Goal: Register for event/course

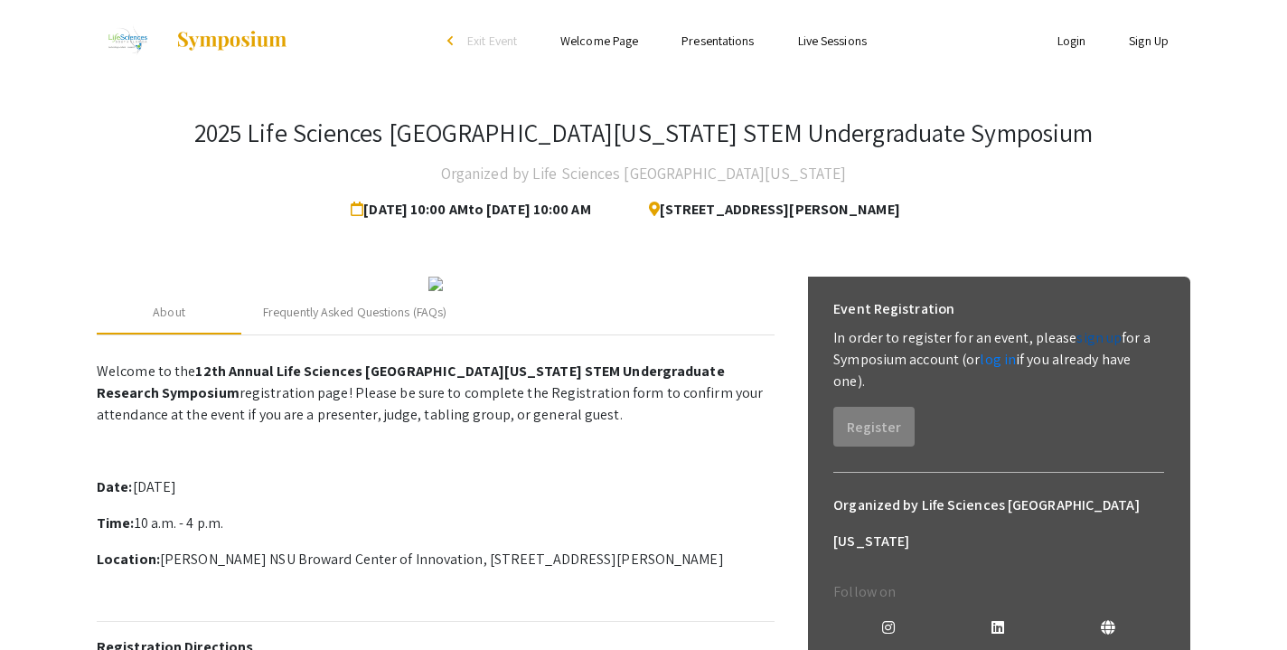
click at [1083, 330] on link "sign up" at bounding box center [1099, 337] width 45 height 19
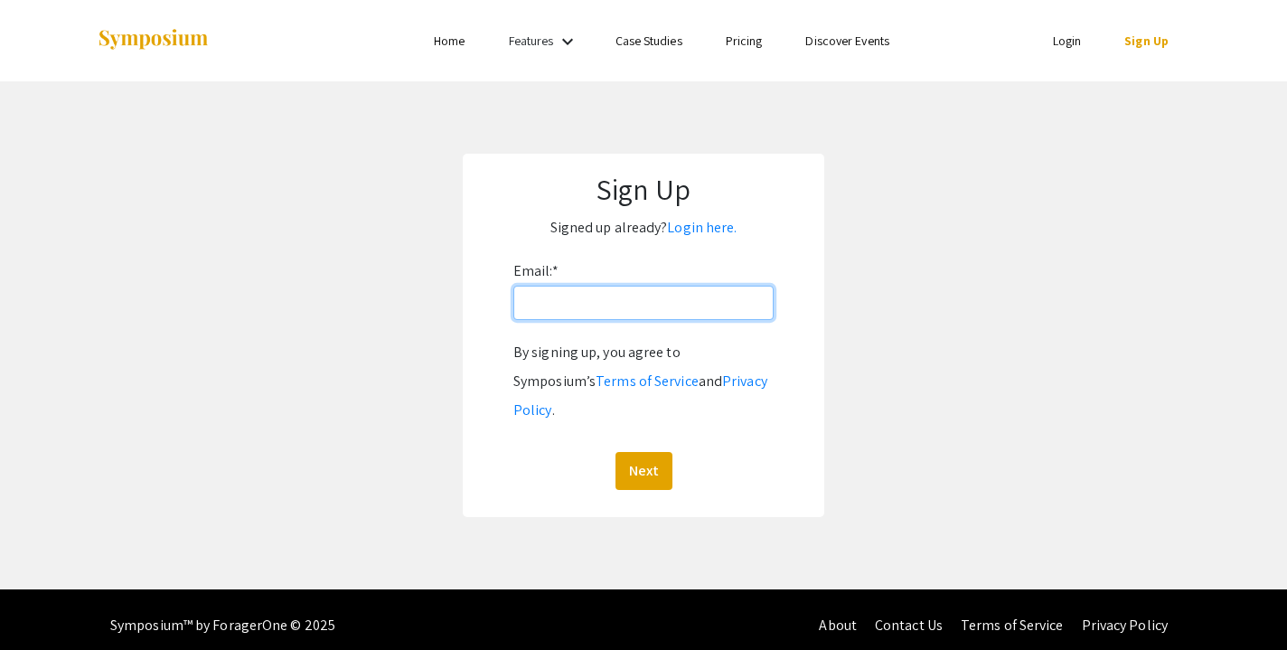
click at [705, 307] on input "Email: *" at bounding box center [644, 303] width 260 height 34
type input "[EMAIL_ADDRESS][DOMAIN_NAME]"
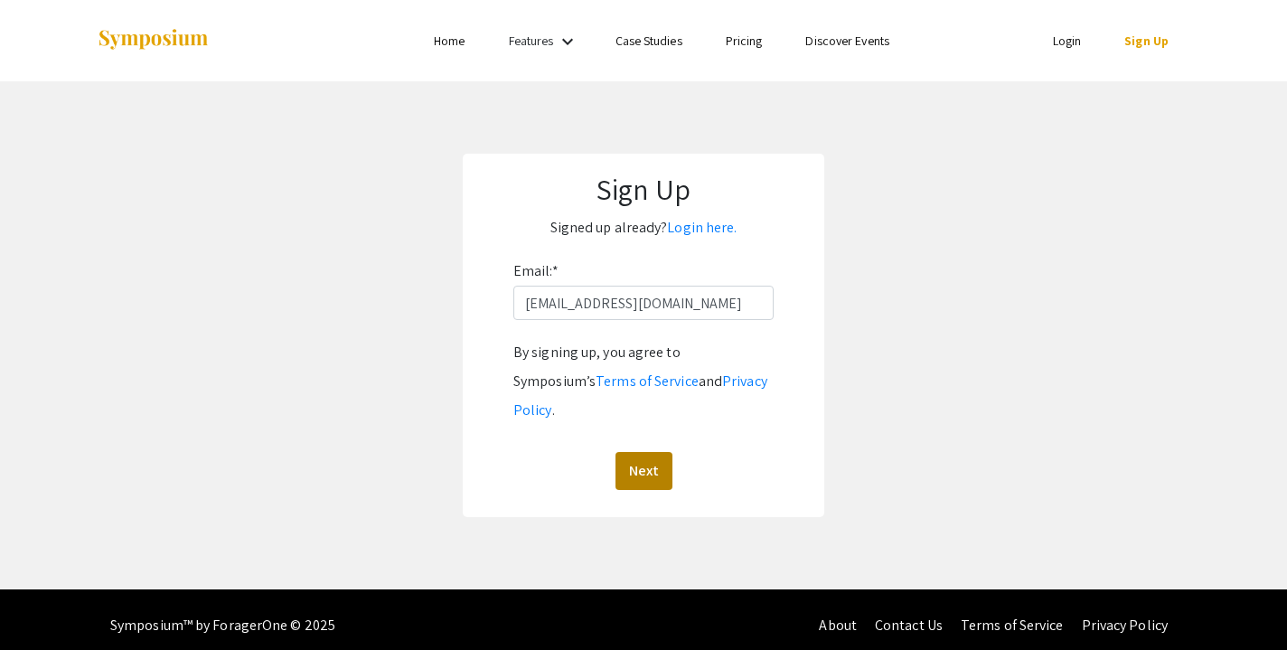
click at [657, 452] on button "Next" at bounding box center [644, 471] width 57 height 38
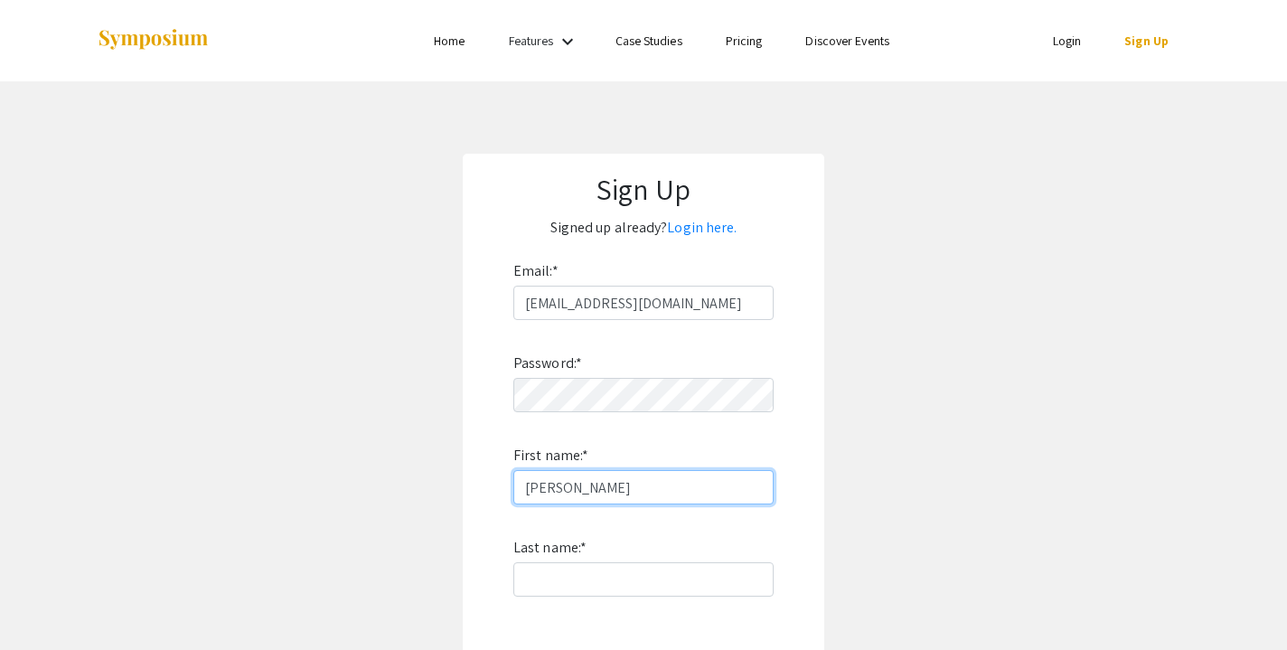
type input "[PERSON_NAME]"
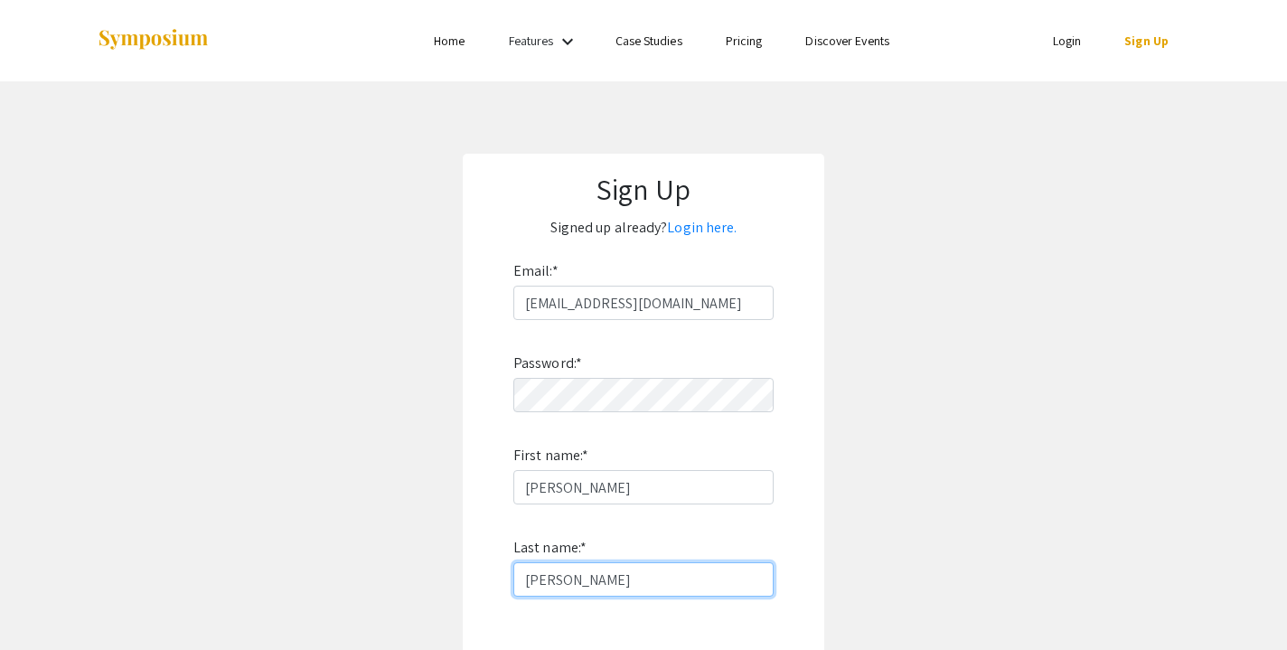
type input "Seide"
click at [806, 540] on div "Sign Up Signed up already? Login here. Email: * stacyrseide@gmail.com Password:…" at bounding box center [644, 488] width 362 height 669
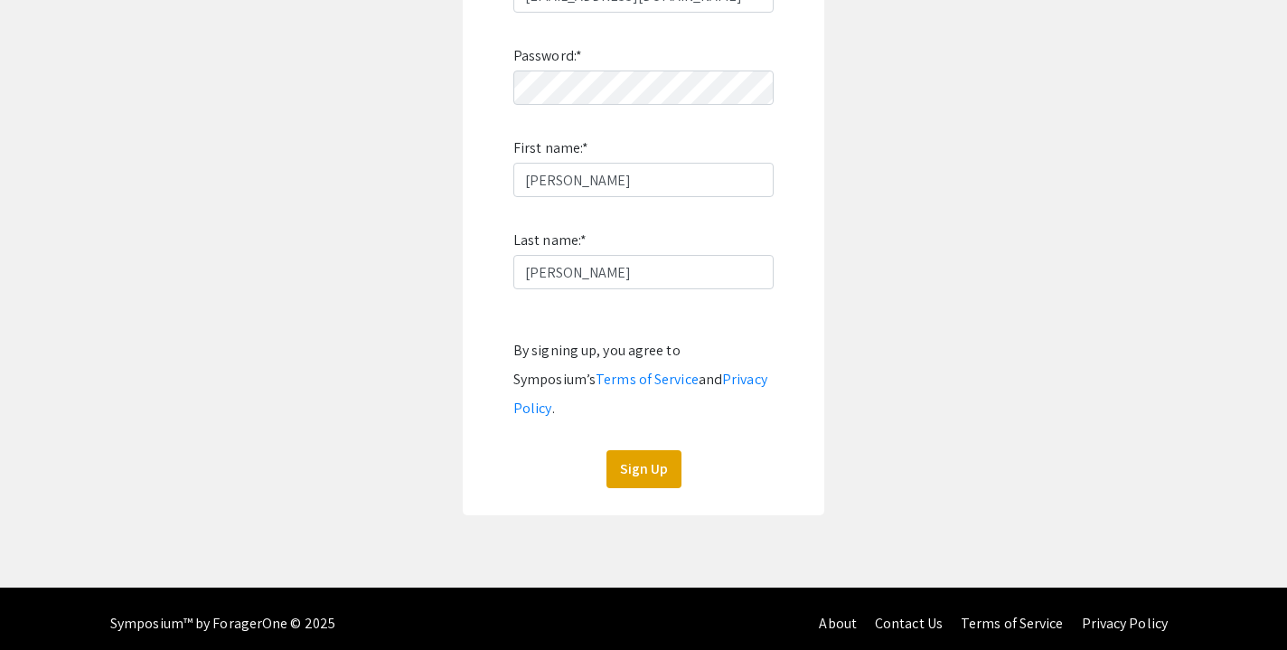
scroll to position [288, 0]
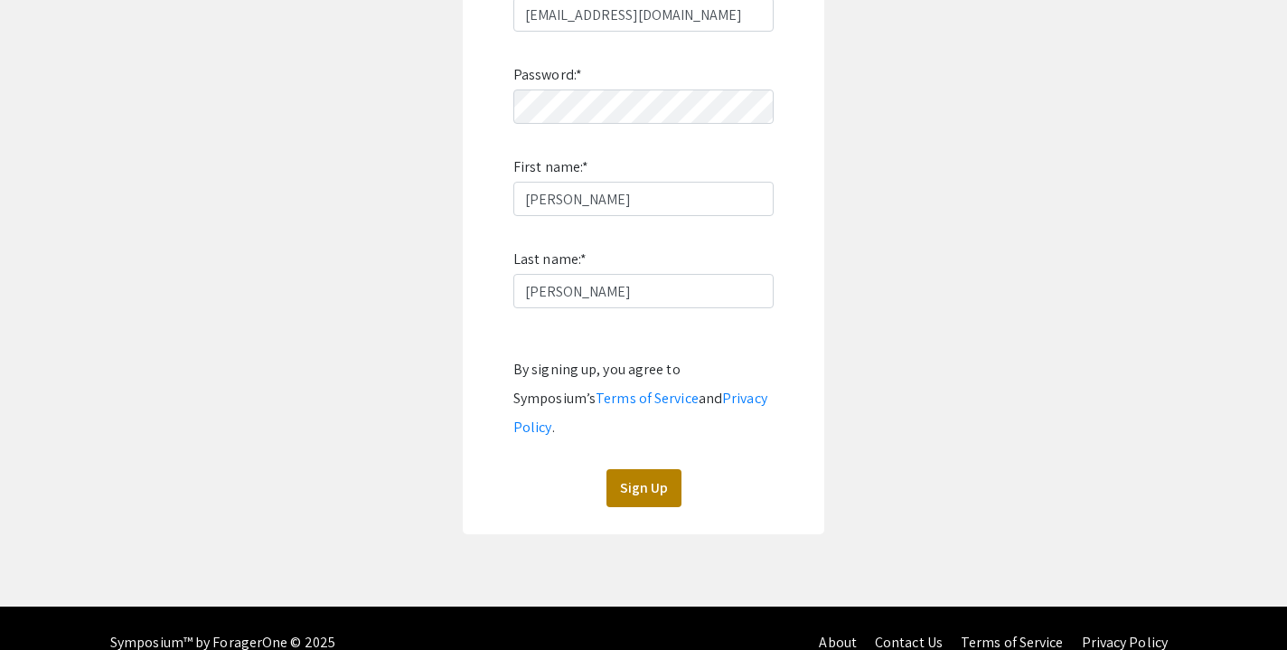
click at [637, 469] on button "Sign Up" at bounding box center [644, 488] width 75 height 38
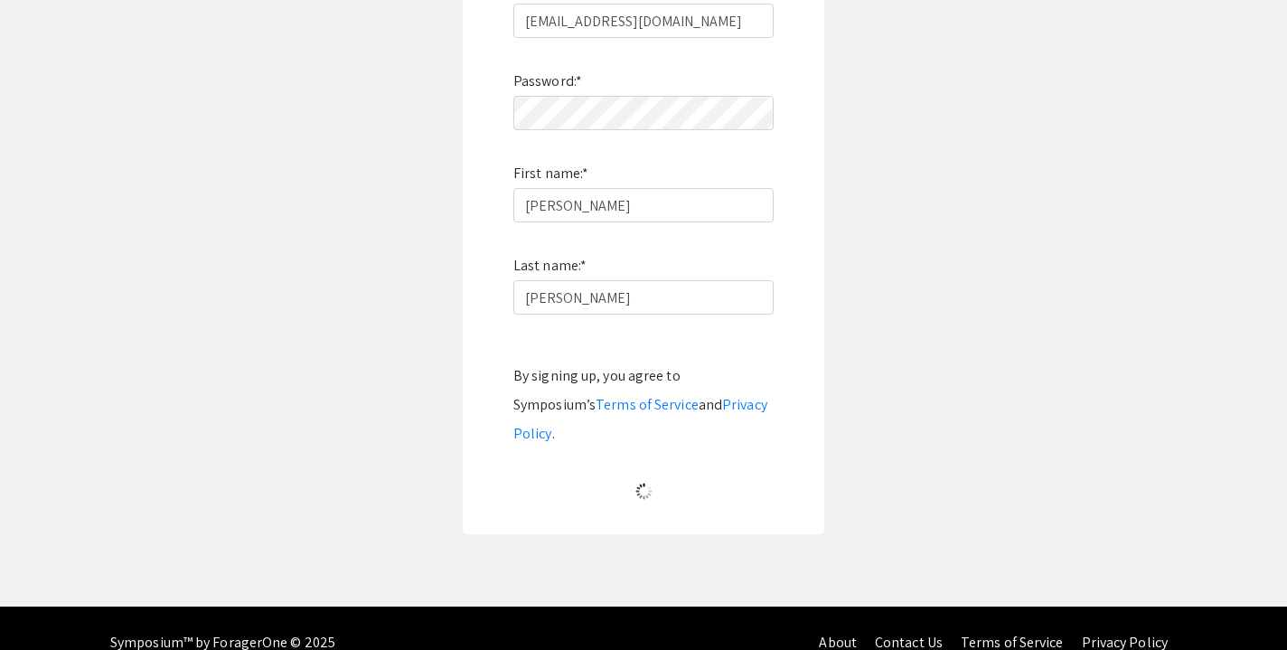
scroll to position [28, 0]
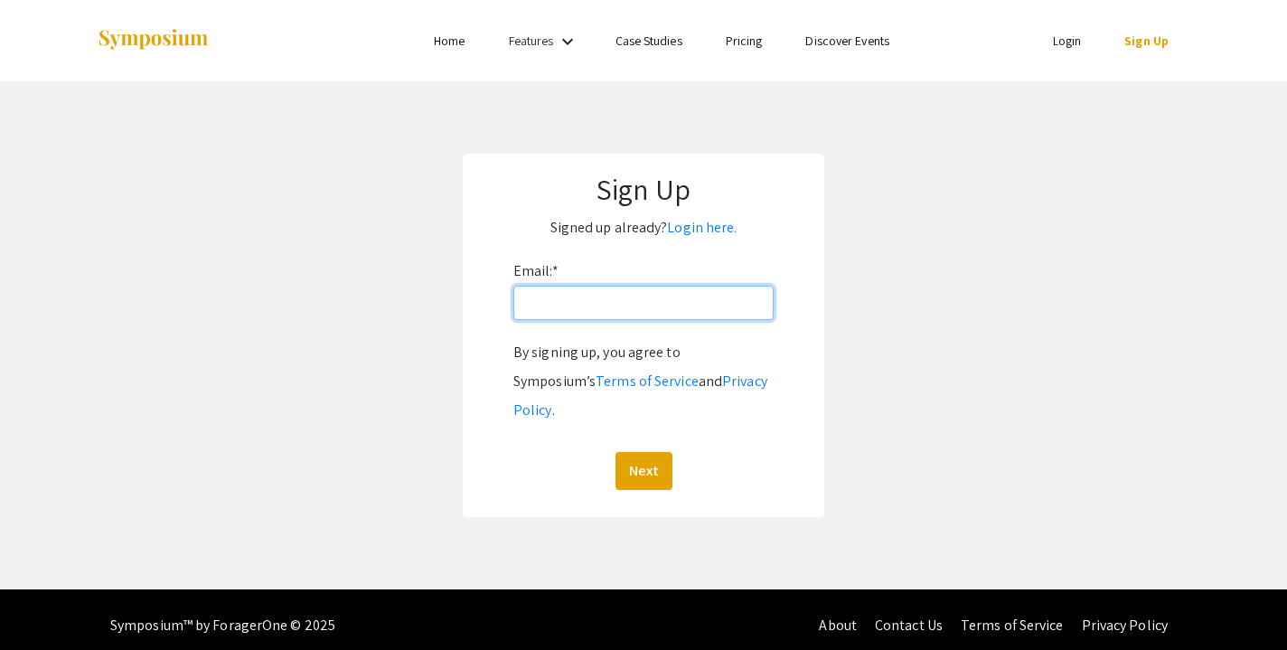
click at [598, 297] on input "Email: *" at bounding box center [644, 303] width 260 height 34
type input "[PERSON_NAME]"
type input "[EMAIL_ADDRESS][DOMAIN_NAME]"
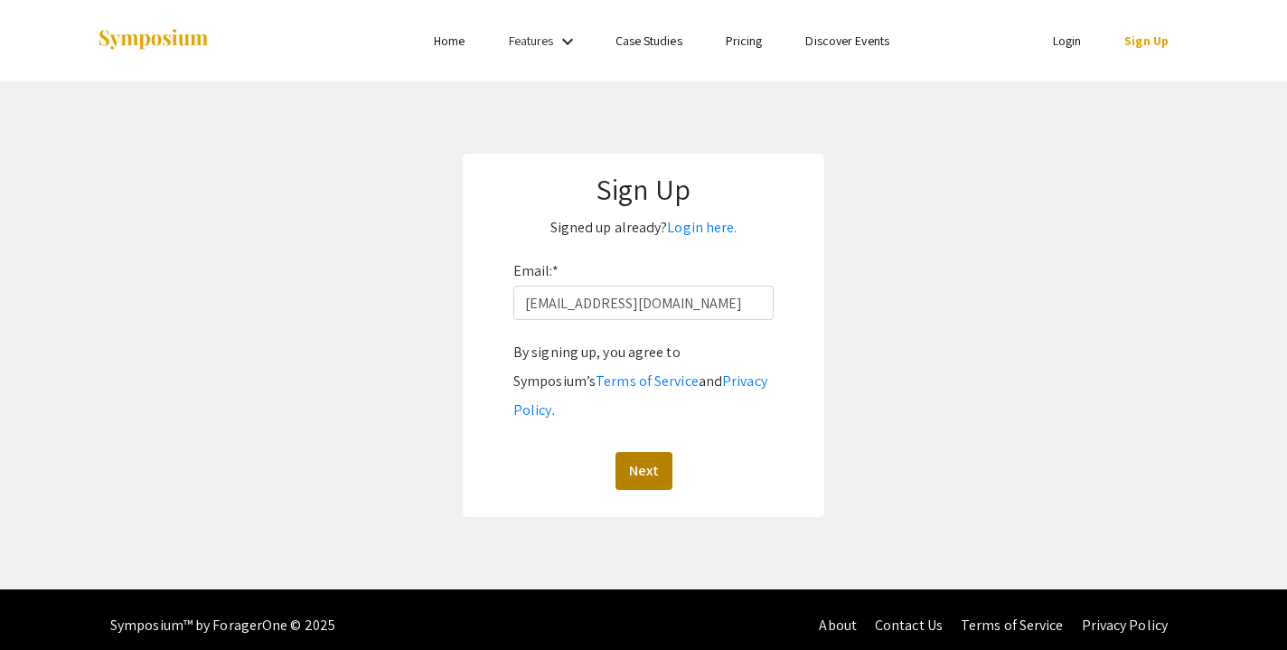
click at [644, 452] on button "Next" at bounding box center [644, 471] width 57 height 38
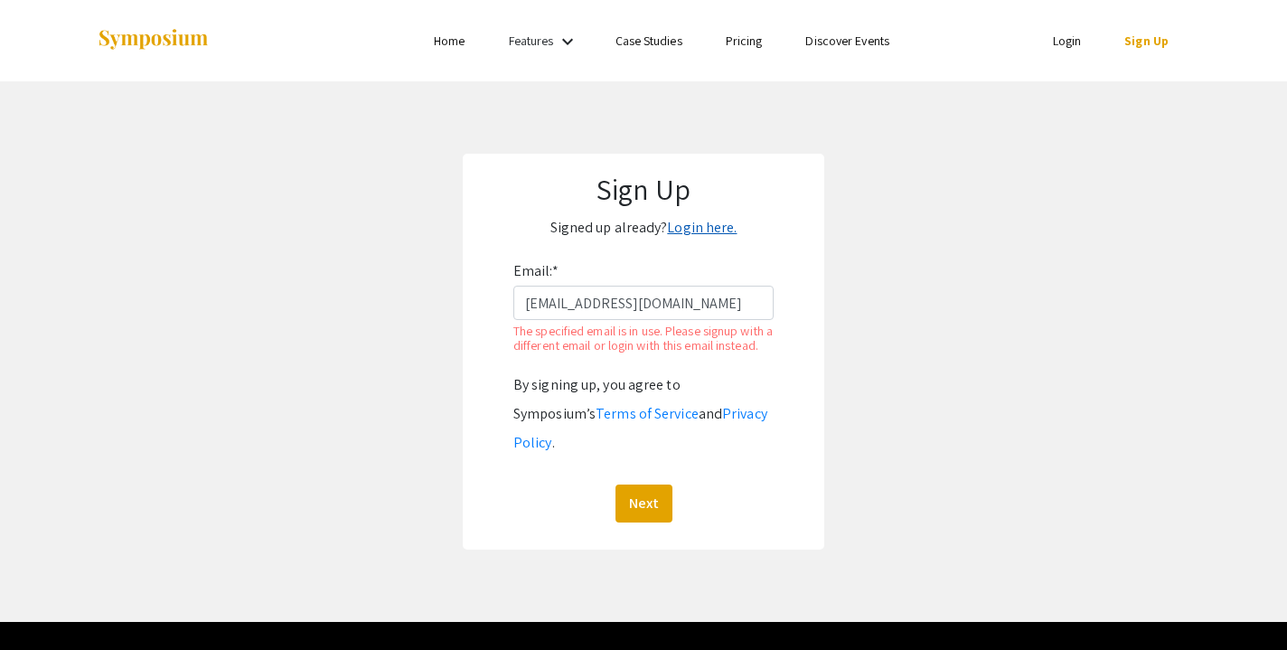
click at [671, 221] on link "Login here." at bounding box center [702, 227] width 70 height 19
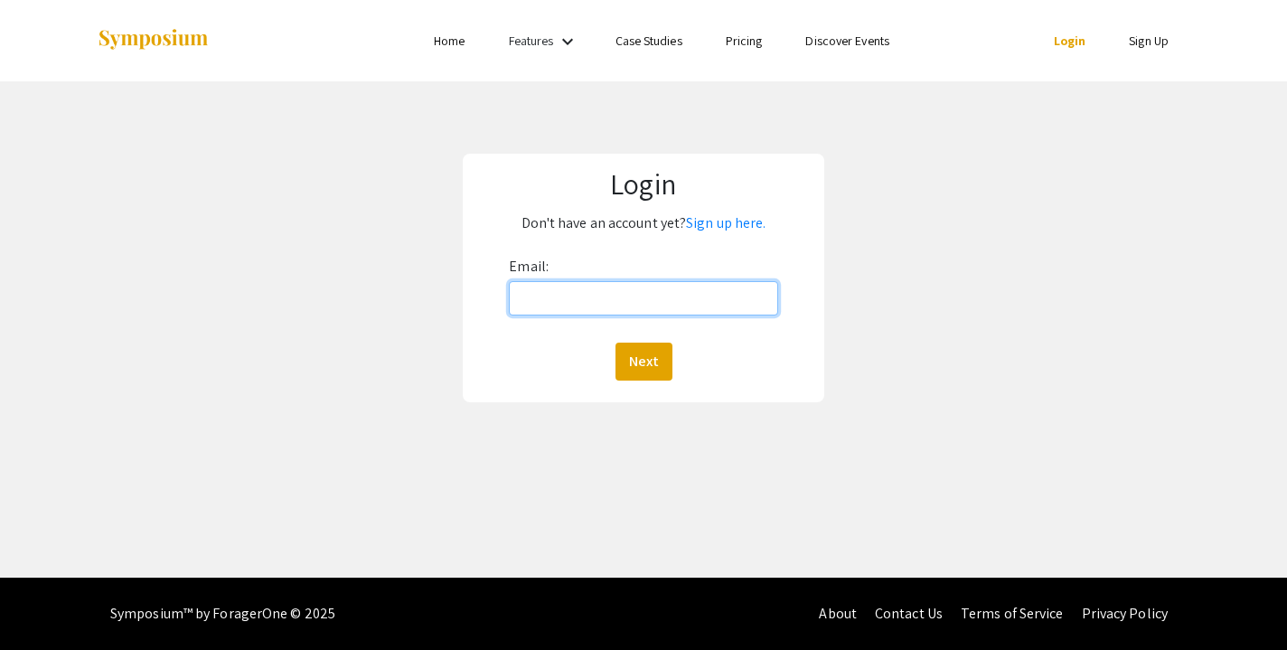
type input "[EMAIL_ADDRESS][DOMAIN_NAME]"
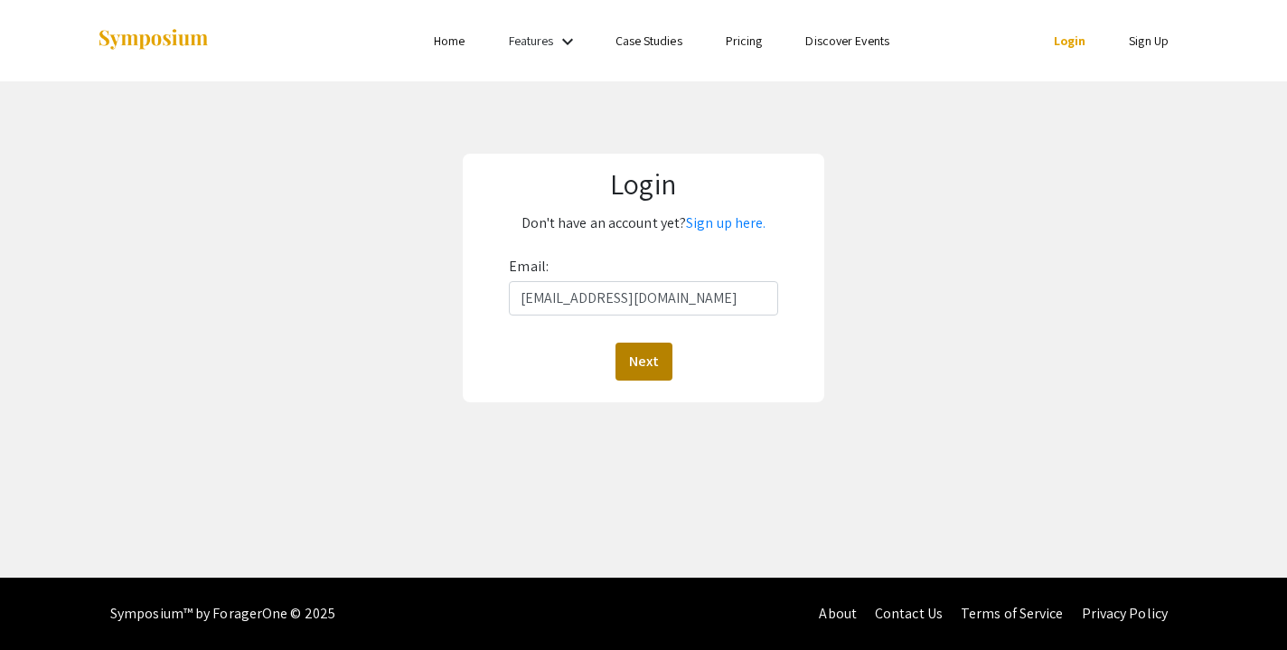
click at [621, 363] on button "Next" at bounding box center [644, 362] width 57 height 38
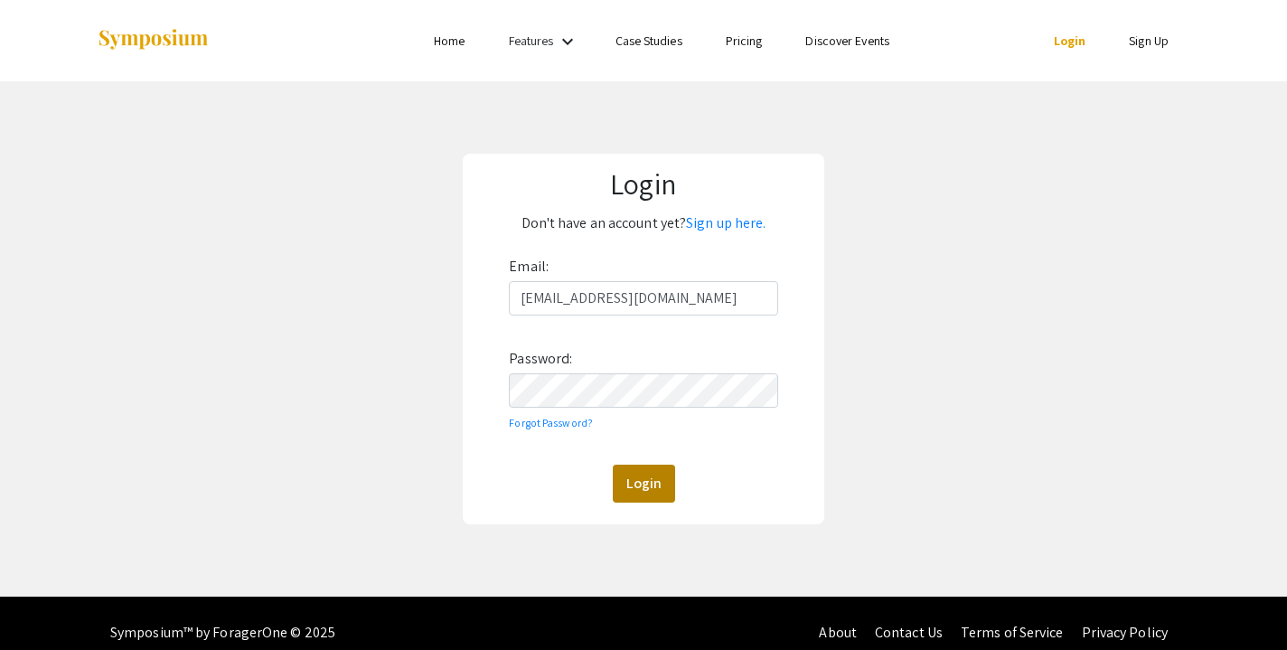
click at [631, 478] on button "Login" at bounding box center [644, 484] width 62 height 38
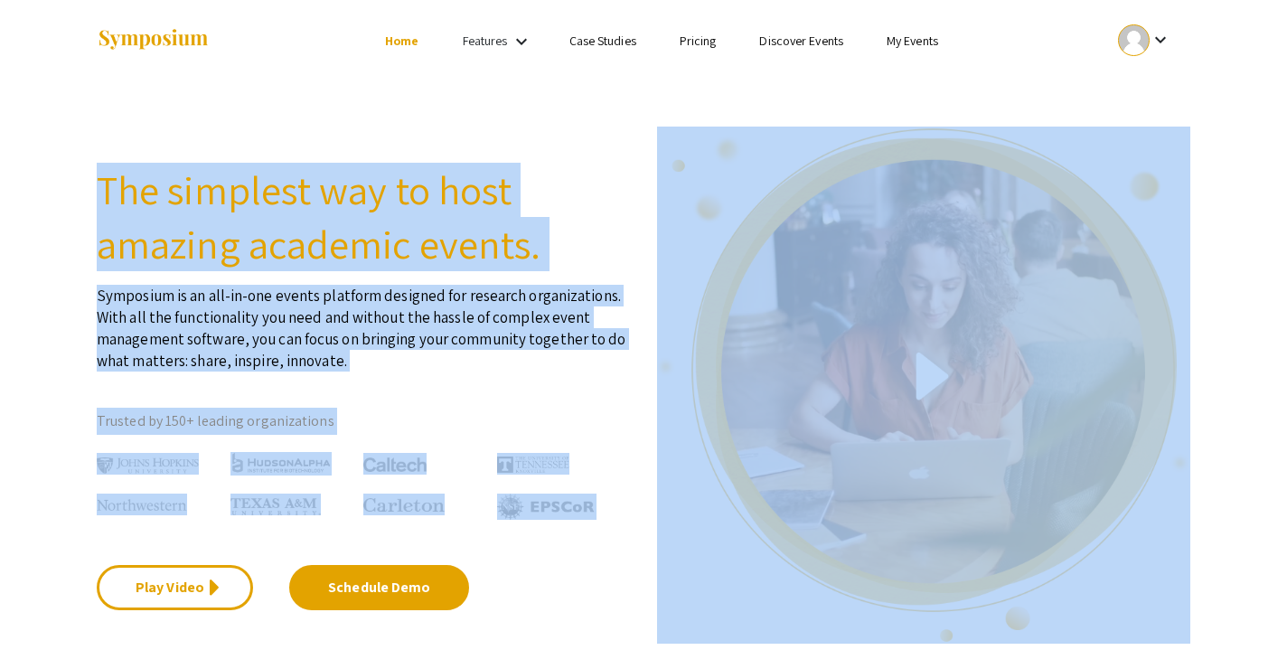
drag, startPoint x: 1281, startPoint y: 45, endPoint x: 1294, endPoint y: 141, distance: 96.7
click at [1287, 141] on html "Skip navigation Home Features keyboard_arrow_down Case Studies Pricing Discover…" at bounding box center [643, 325] width 1287 height 650
click at [1222, 40] on div "Skip navigation Home Features keyboard_arrow_down Case Studies Pricing Discover…" at bounding box center [643, 40] width 1287 height 81
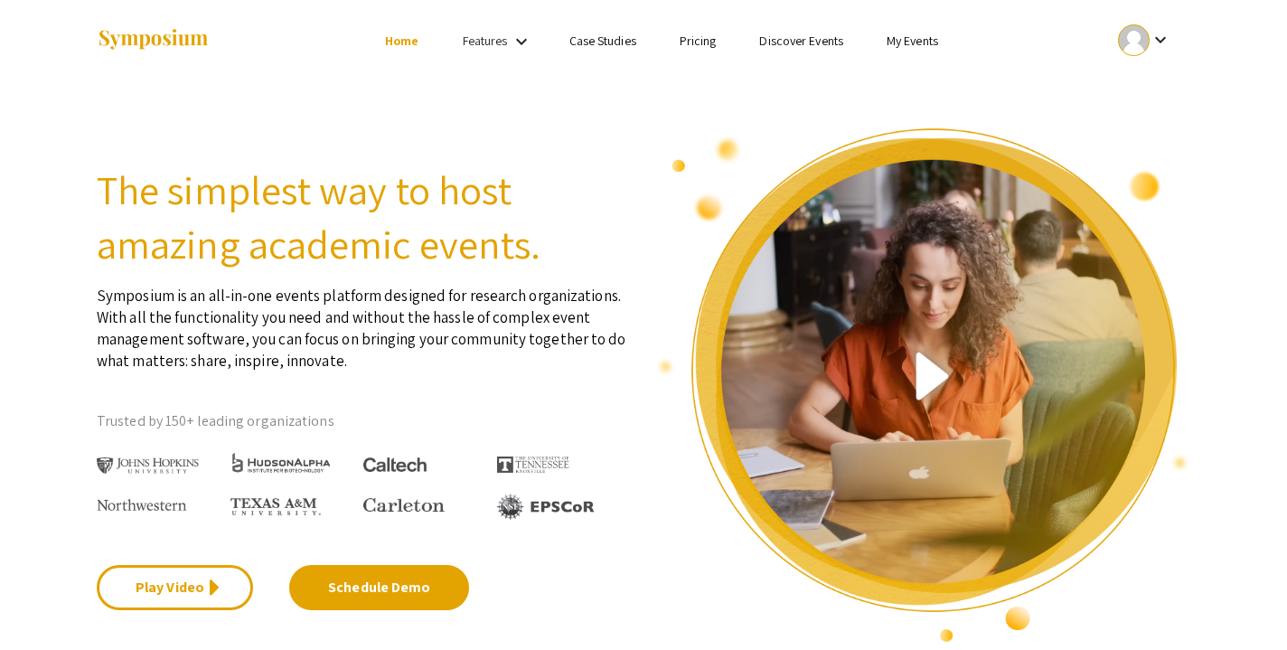
click at [1194, 91] on section "The simplest way to host amazing academic events. Symposium is an all-in-one ev…" at bounding box center [643, 362] width 1287 height 562
click at [894, 37] on link "My Events" at bounding box center [913, 41] width 52 height 16
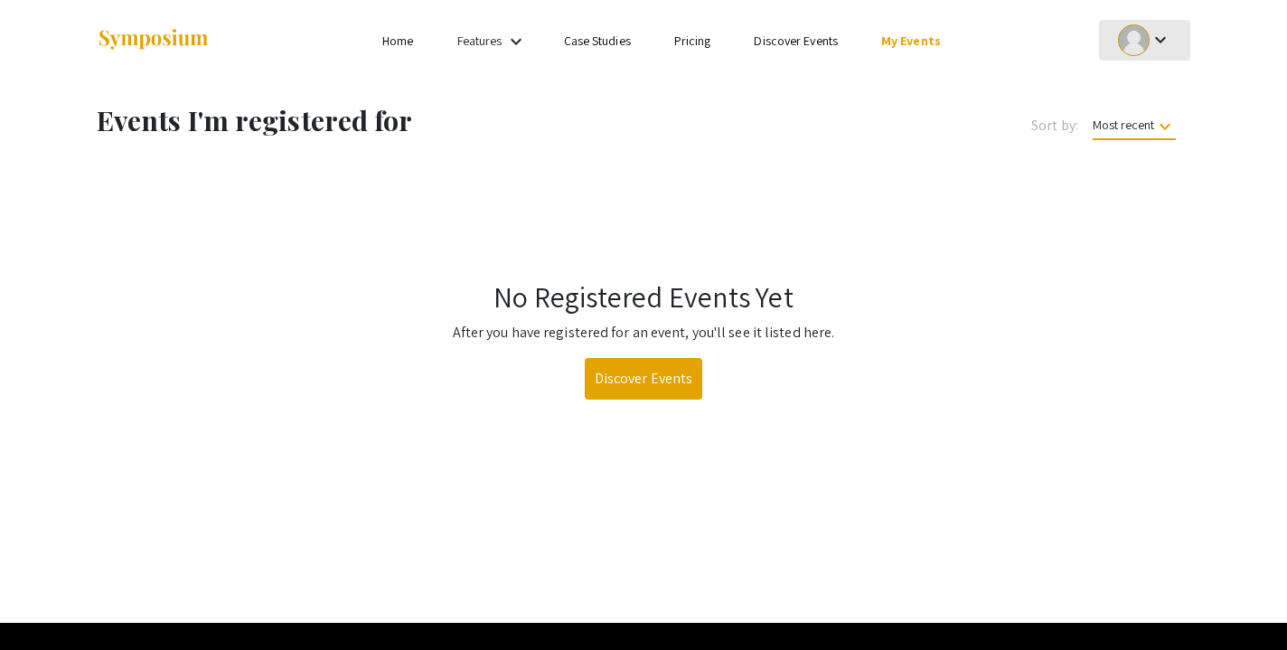
click at [1109, 41] on button "keyboard_arrow_down" at bounding box center [1144, 40] width 91 height 41
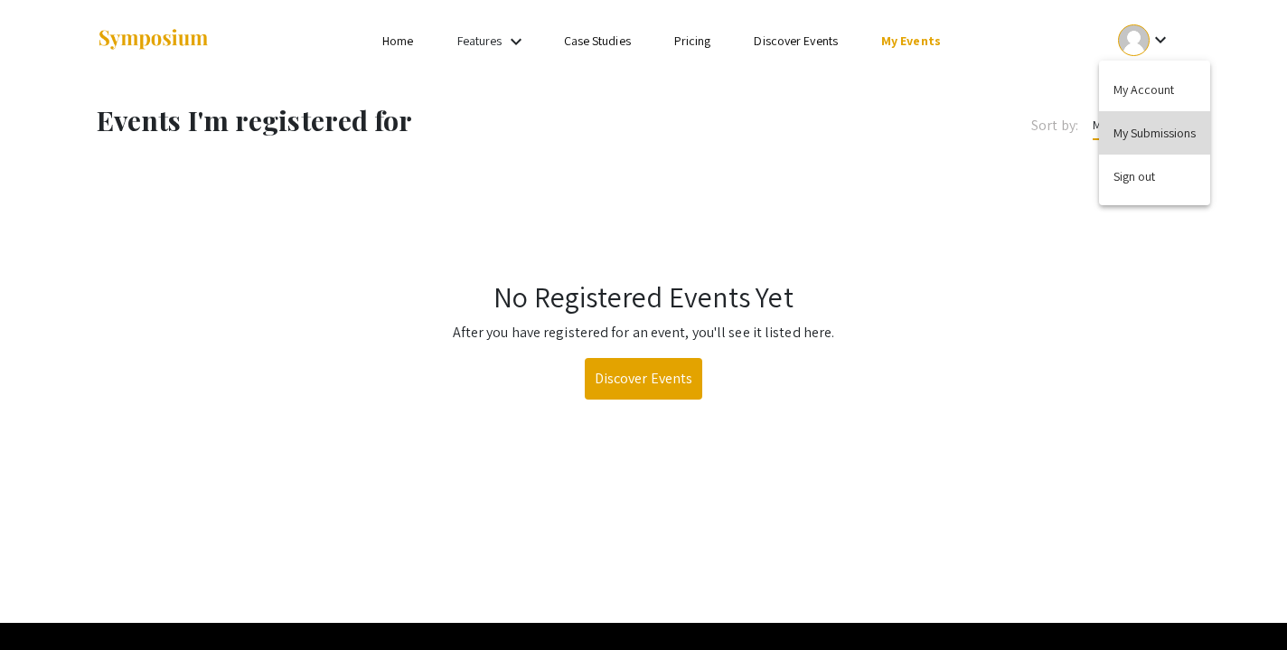
click at [1117, 142] on button "My Submissions" at bounding box center [1154, 132] width 111 height 43
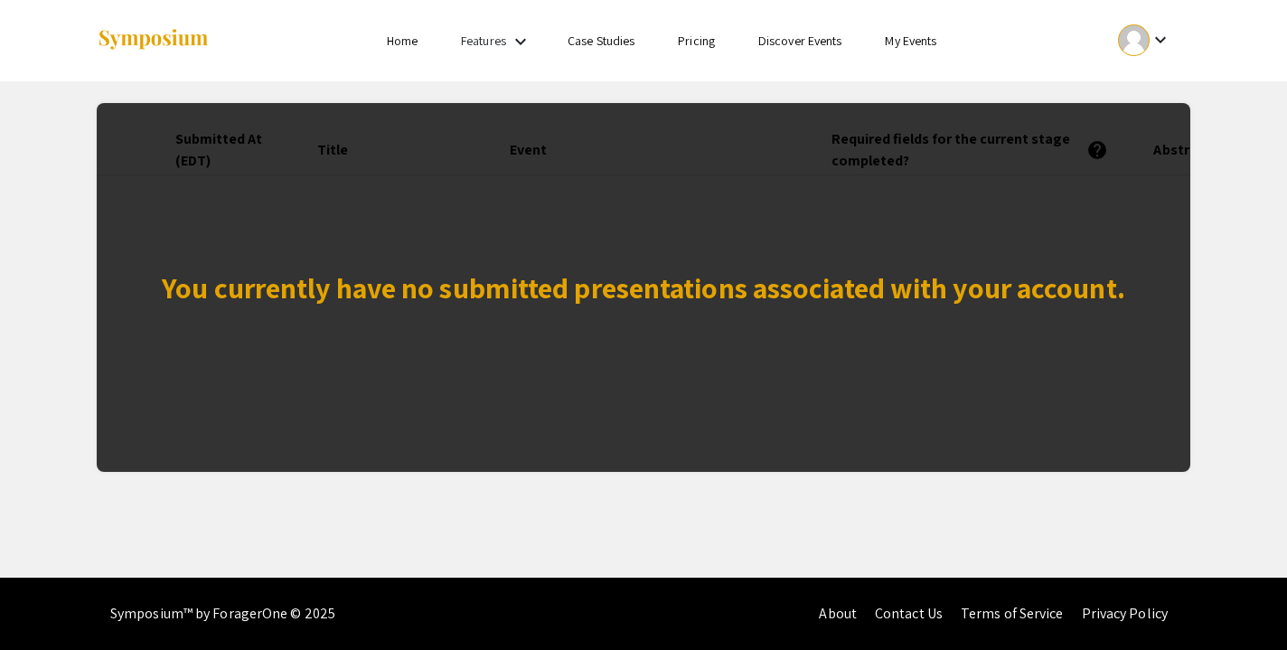
click at [906, 244] on div "You currently have no submitted presentations associated with your account." at bounding box center [644, 287] width 1094 height 369
click at [810, 40] on link "Discover Events" at bounding box center [801, 41] width 84 height 16
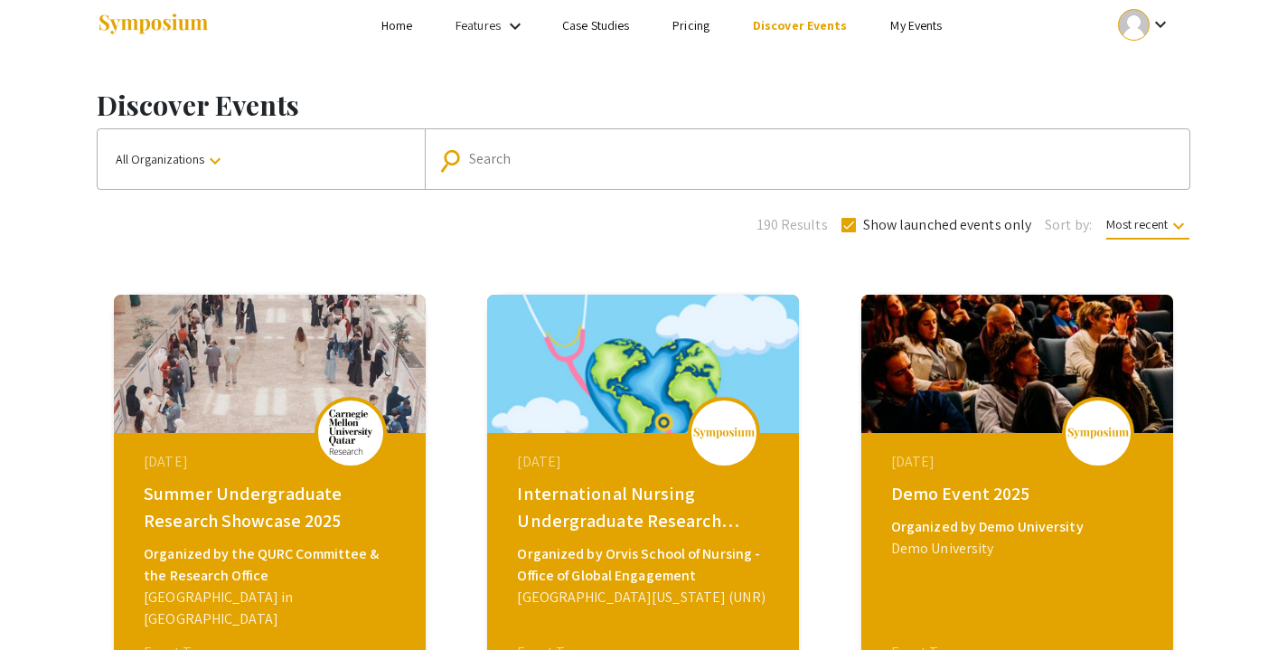
scroll to position [11, 0]
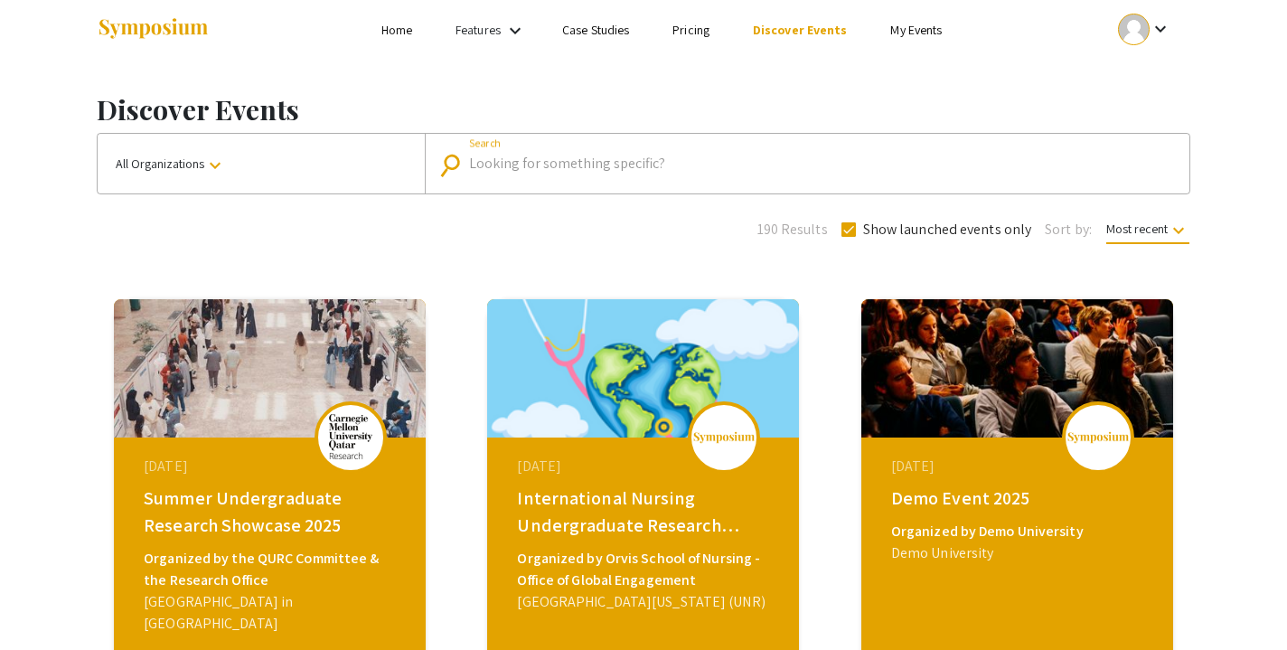
click at [850, 156] on input "Search" at bounding box center [817, 164] width 696 height 16
type input "n"
type input "nova southeastern university"
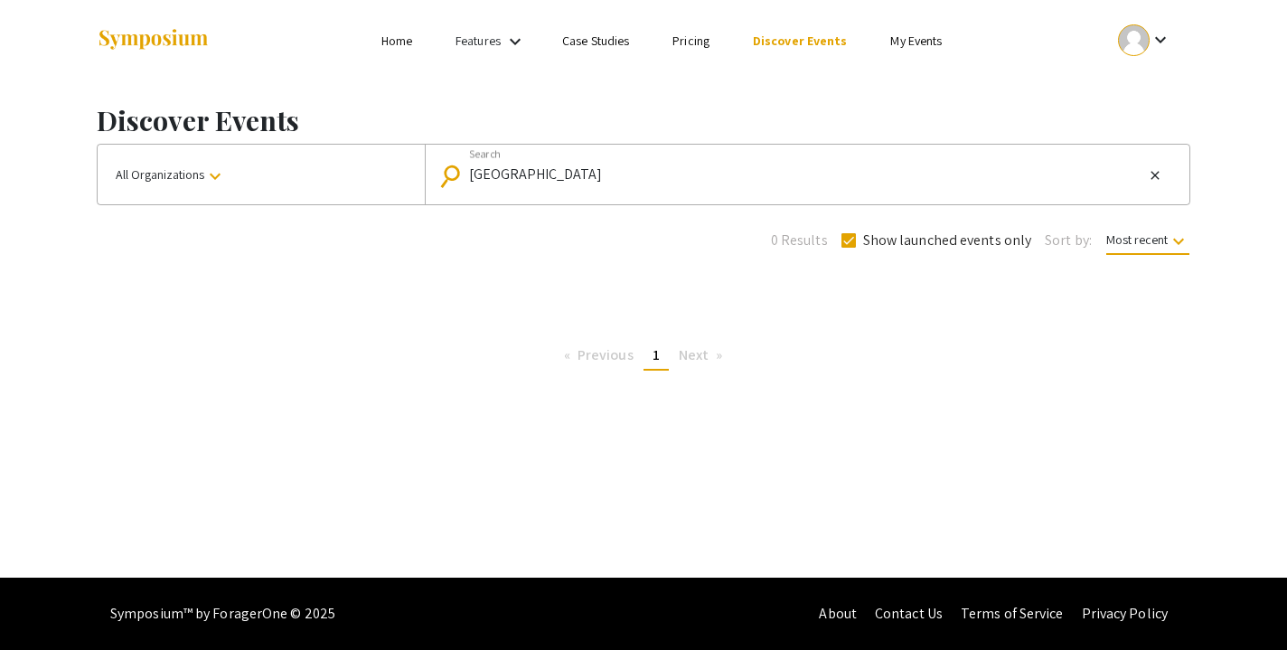
click at [612, 350] on span "Previous page" at bounding box center [606, 354] width 56 height 19
click at [650, 158] on mat-form-field "search nova southeastern university Search close" at bounding box center [807, 175] width 765 height 60
click at [648, 167] on input "nova southeastern university" at bounding box center [806, 174] width 674 height 16
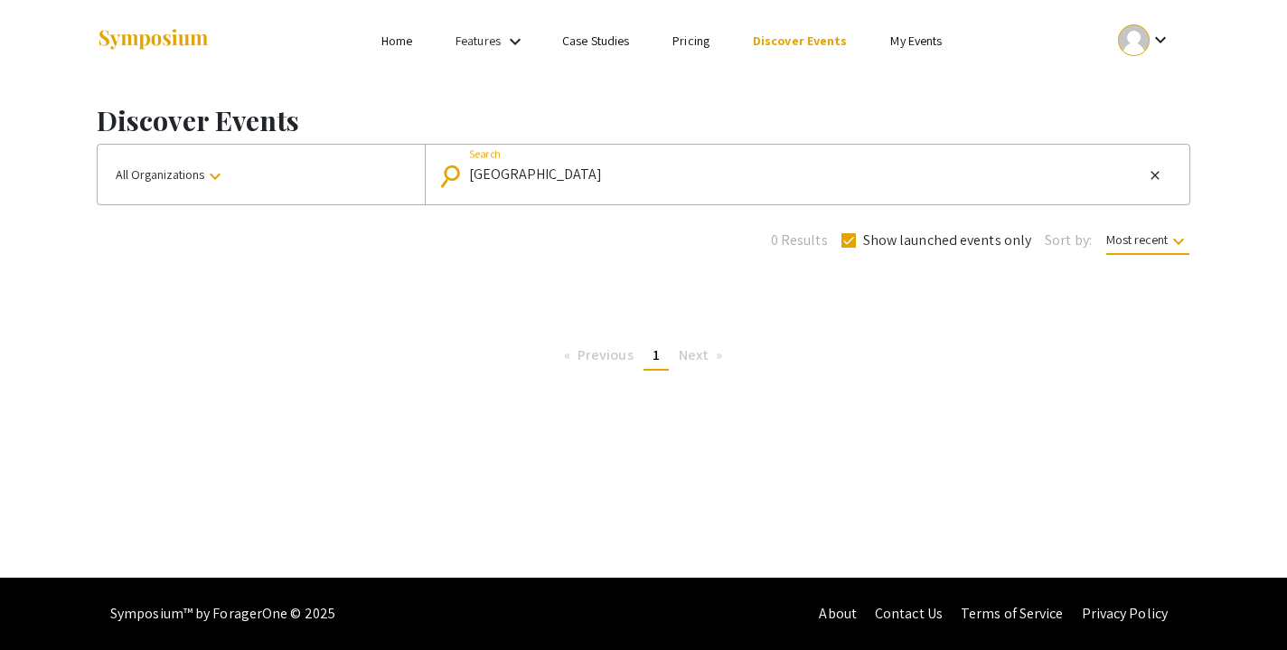
click at [648, 167] on input "nova southeastern university" at bounding box center [806, 174] width 674 height 16
type input "life sciences south florida"
click at [698, 171] on input "life sciences [GEOGRAPHIC_DATA][US_STATE]" at bounding box center [806, 174] width 674 height 16
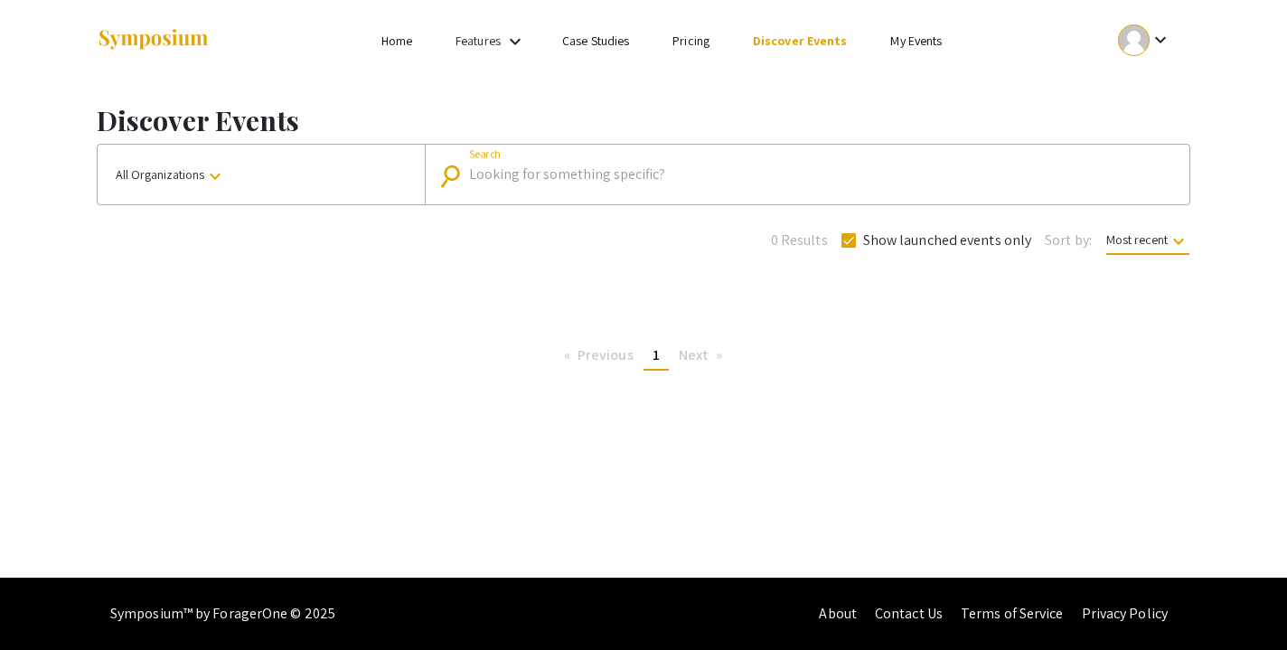
click at [219, 184] on mat-icon "keyboard_arrow_down" at bounding box center [215, 176] width 22 height 22
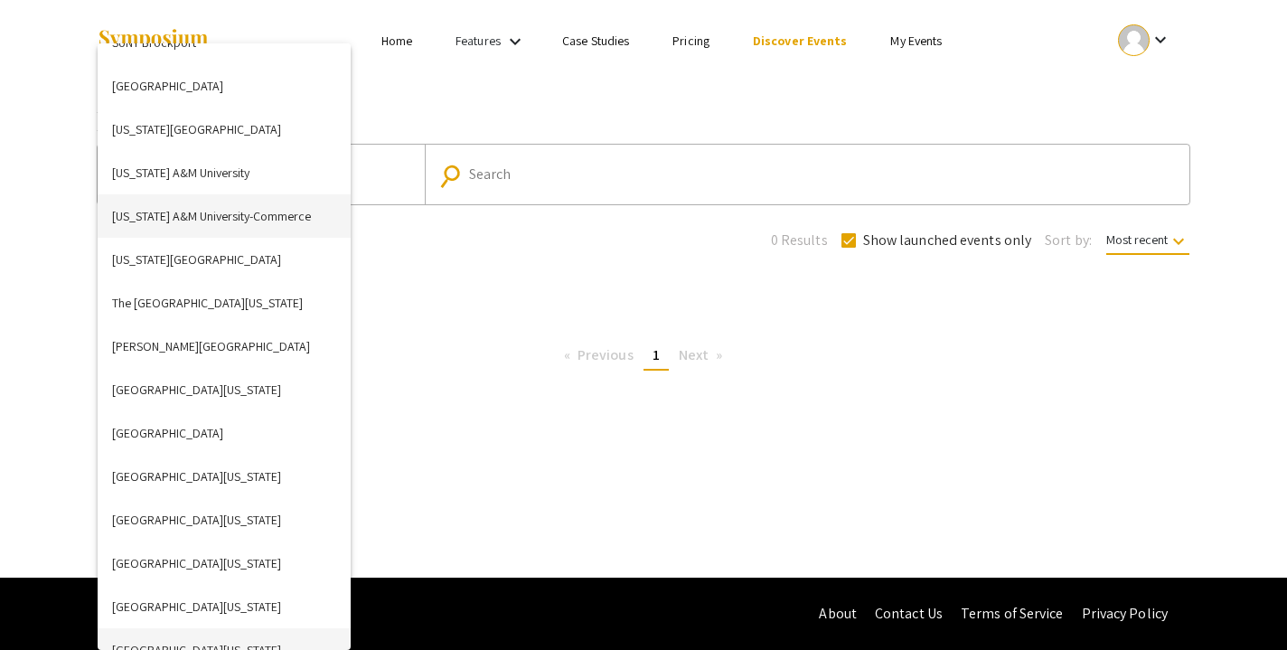
scroll to position [5216, 0]
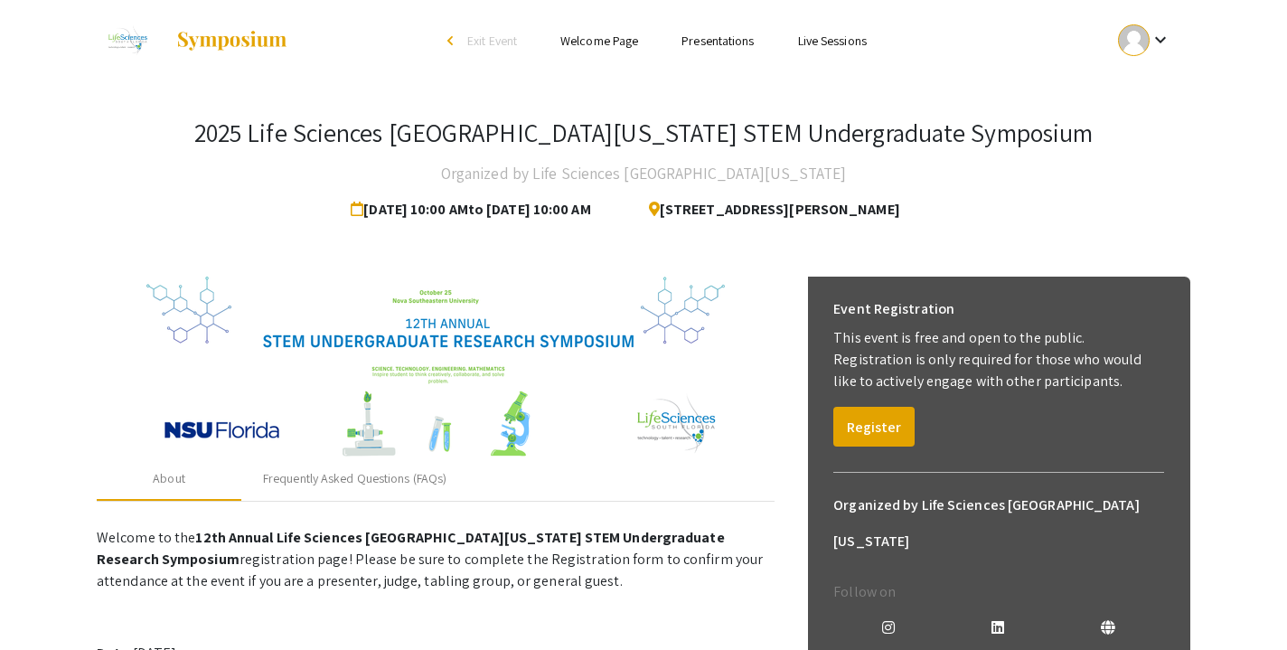
click at [641, 485] on div "About Frequently Asked Questions (FAQs)" at bounding box center [436, 478] width 678 height 43
click at [870, 426] on button "Register" at bounding box center [874, 427] width 81 height 40
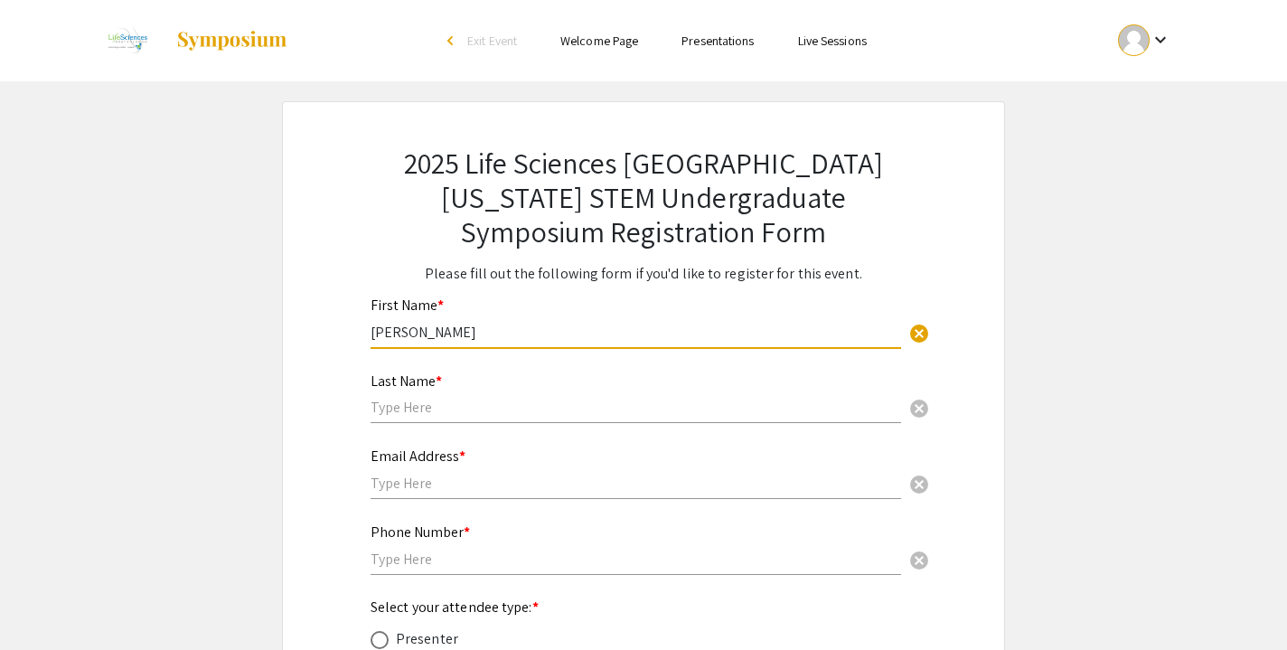
type input "[PERSON_NAME]"
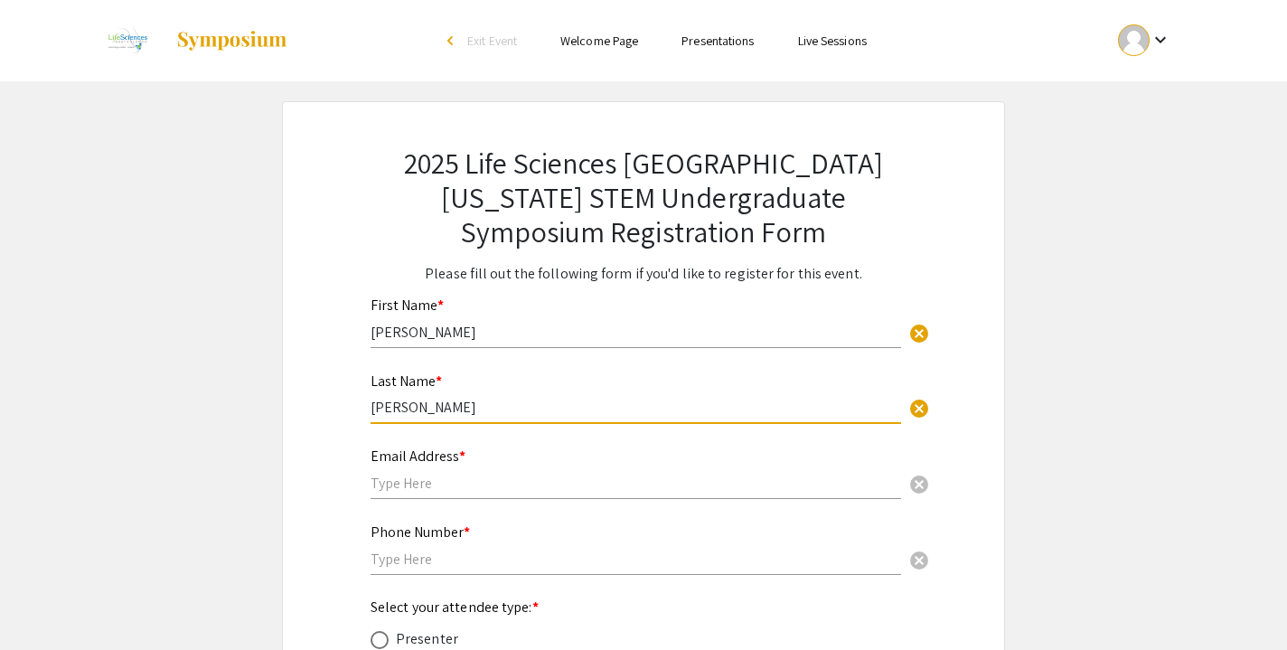
type input "Seide"
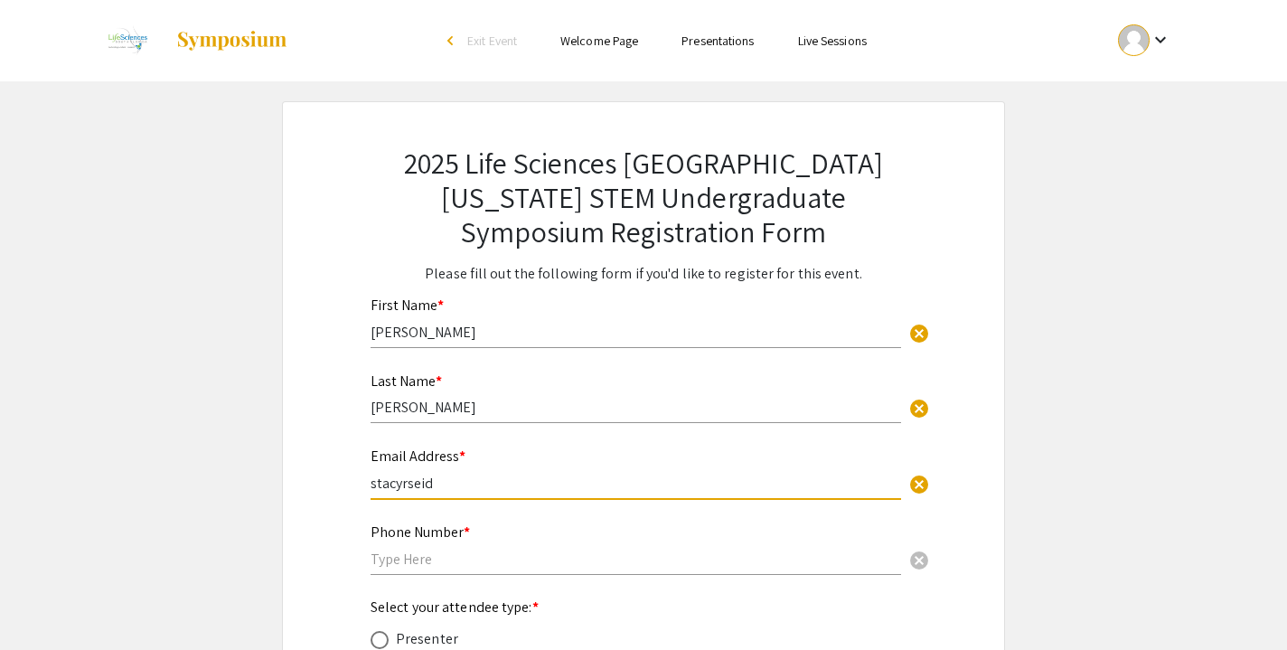
type input "stacyrseide"
type input "[EMAIL_ADDRESS][DOMAIN_NAME]"
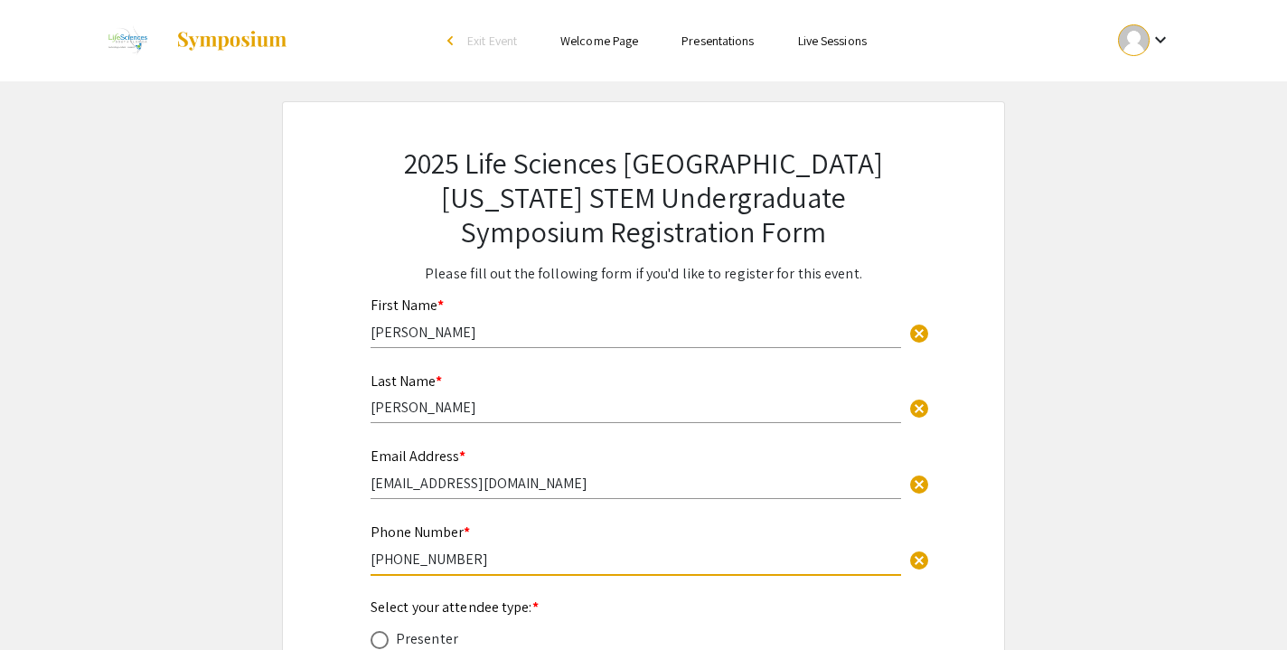
type input "954-934-8159"
click at [406, 634] on div "Presenter" at bounding box center [427, 639] width 62 height 22
click at [981, 501] on div "2025 Life Sciences South Florida STEM Undergraduate Symposium Registration Form…" at bounding box center [643, 471] width 723 height 740
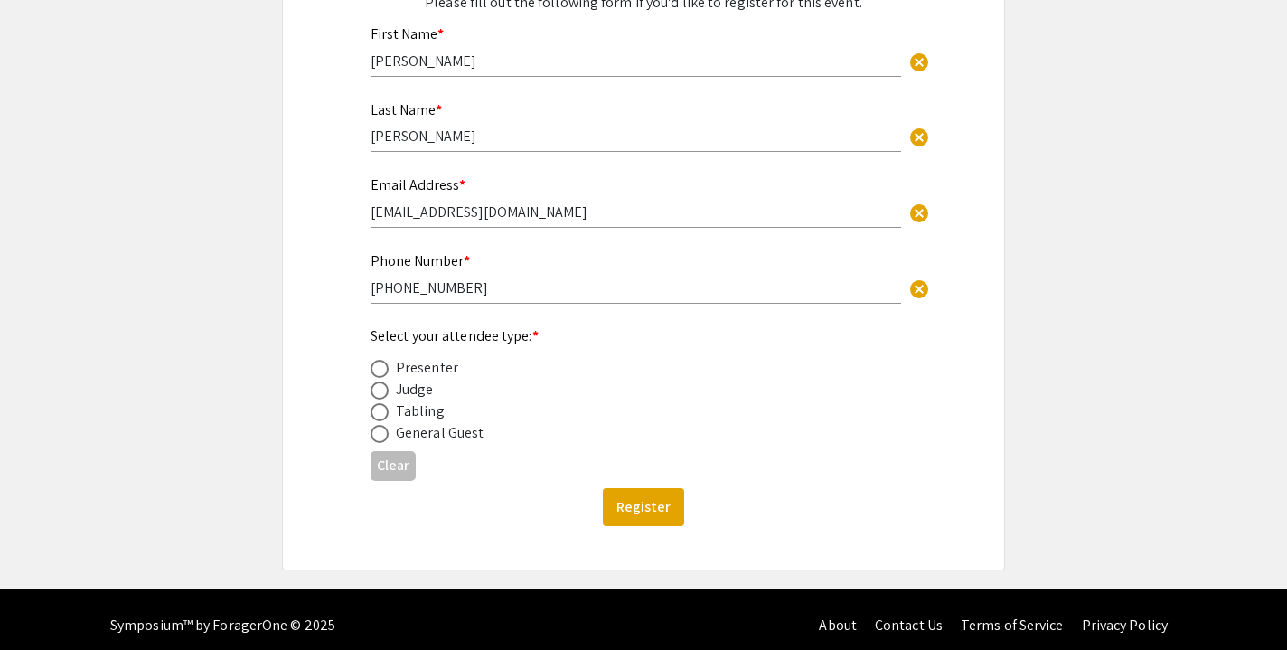
scroll to position [284, 0]
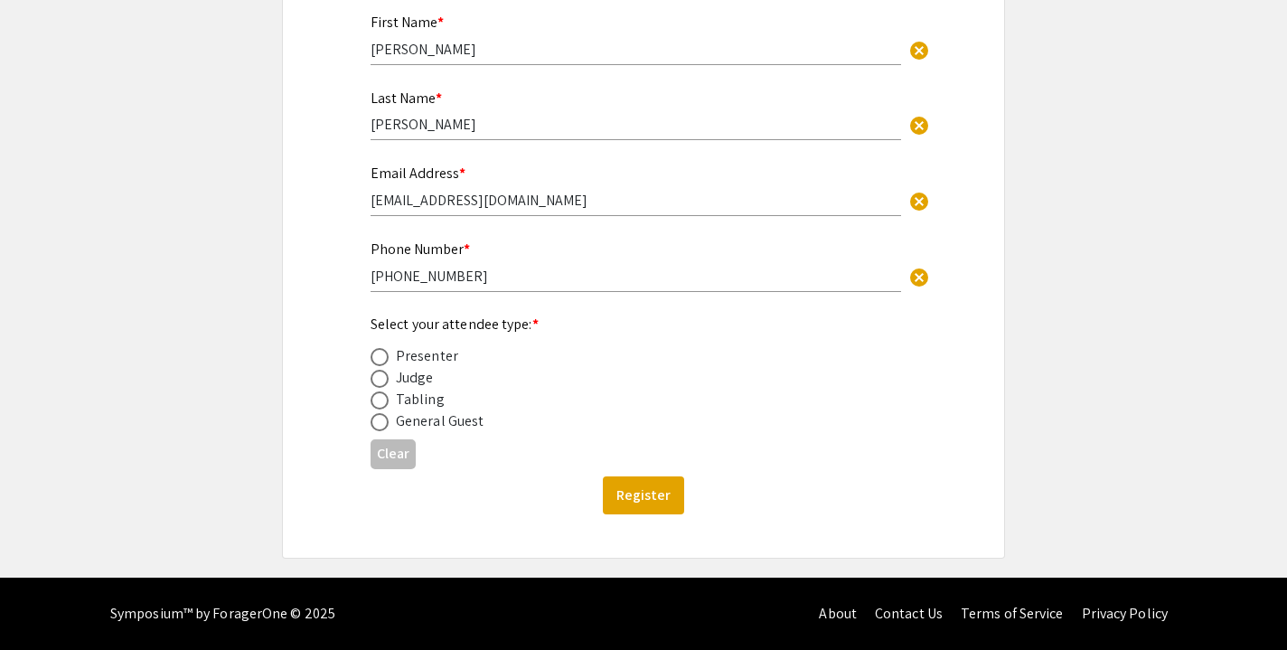
click at [376, 354] on span at bounding box center [380, 357] width 18 height 18
click at [376, 354] on input "radio" at bounding box center [380, 357] width 18 height 18
radio input "true"
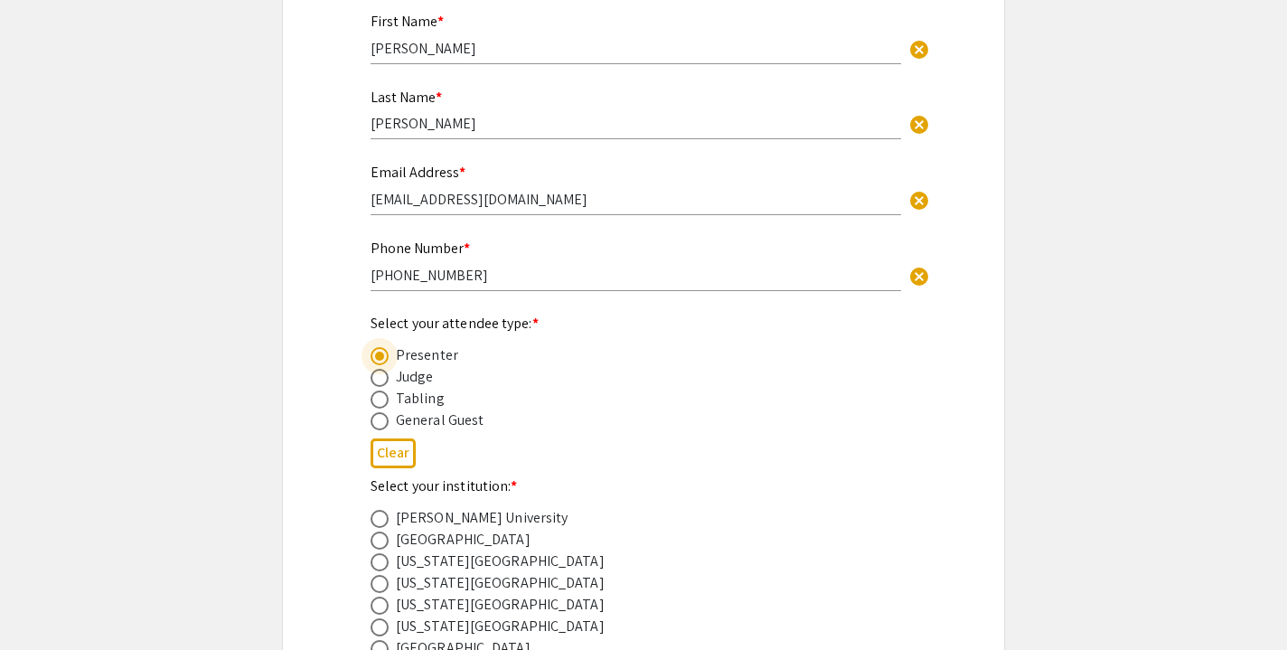
click at [775, 463] on div "Clear" at bounding box center [644, 453] width 546 height 44
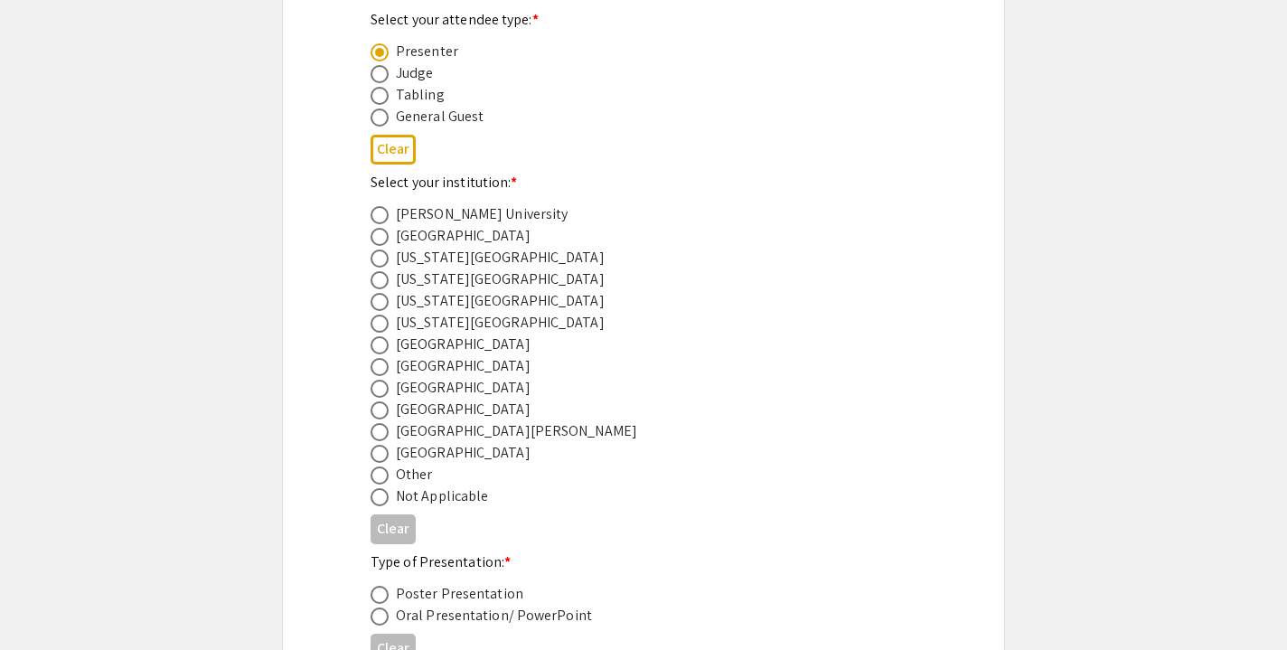
scroll to position [615, 0]
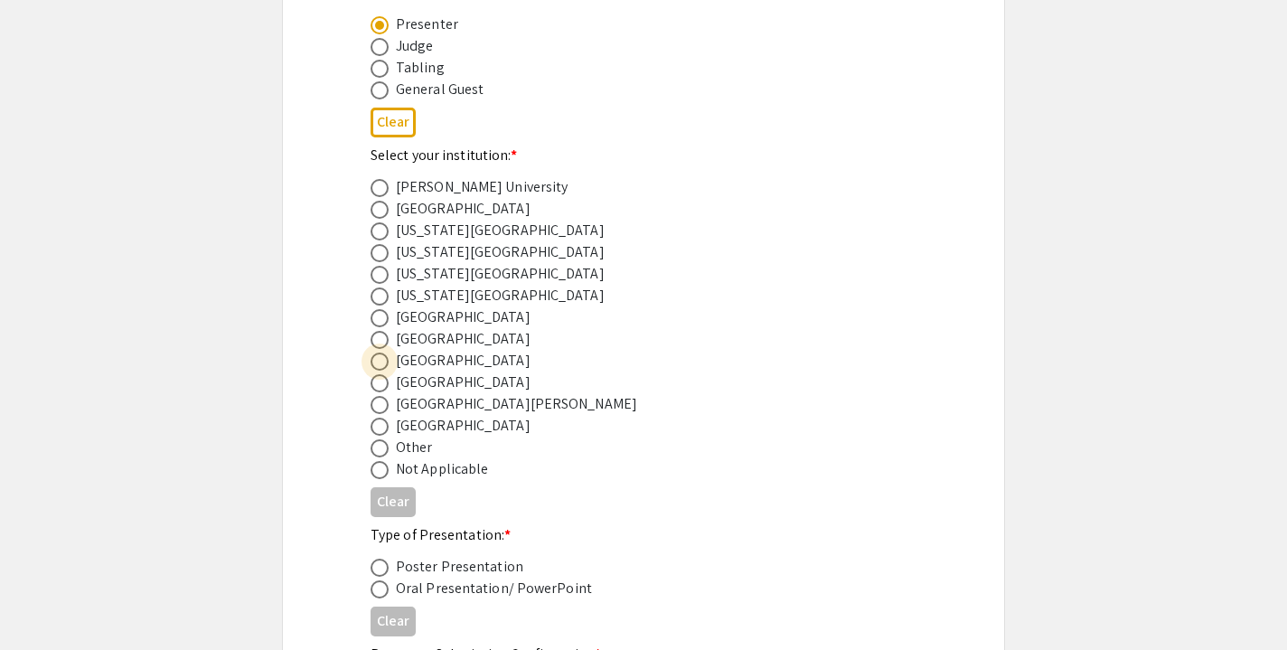
click at [389, 358] on label at bounding box center [383, 362] width 25 height 18
click at [389, 358] on input "radio" at bounding box center [380, 362] width 18 height 18
radio input "true"
click at [918, 438] on div "2025 Life Sciences South Florida STEM Undergraduate Symposium Registration Form…" at bounding box center [643, 211] width 633 height 1448
click at [379, 569] on span at bounding box center [380, 568] width 18 height 18
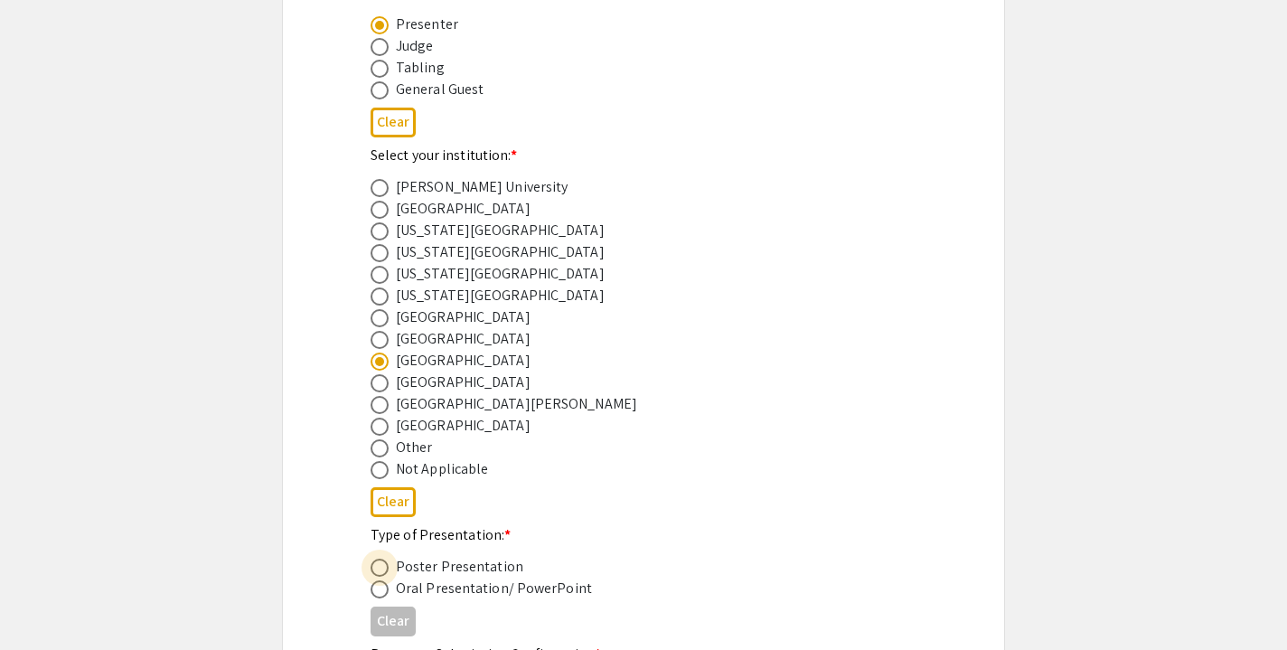
click at [379, 569] on input "radio" at bounding box center [380, 568] width 18 height 18
radio input "true"
click at [752, 478] on div "Not Applicable" at bounding box center [629, 469] width 517 height 22
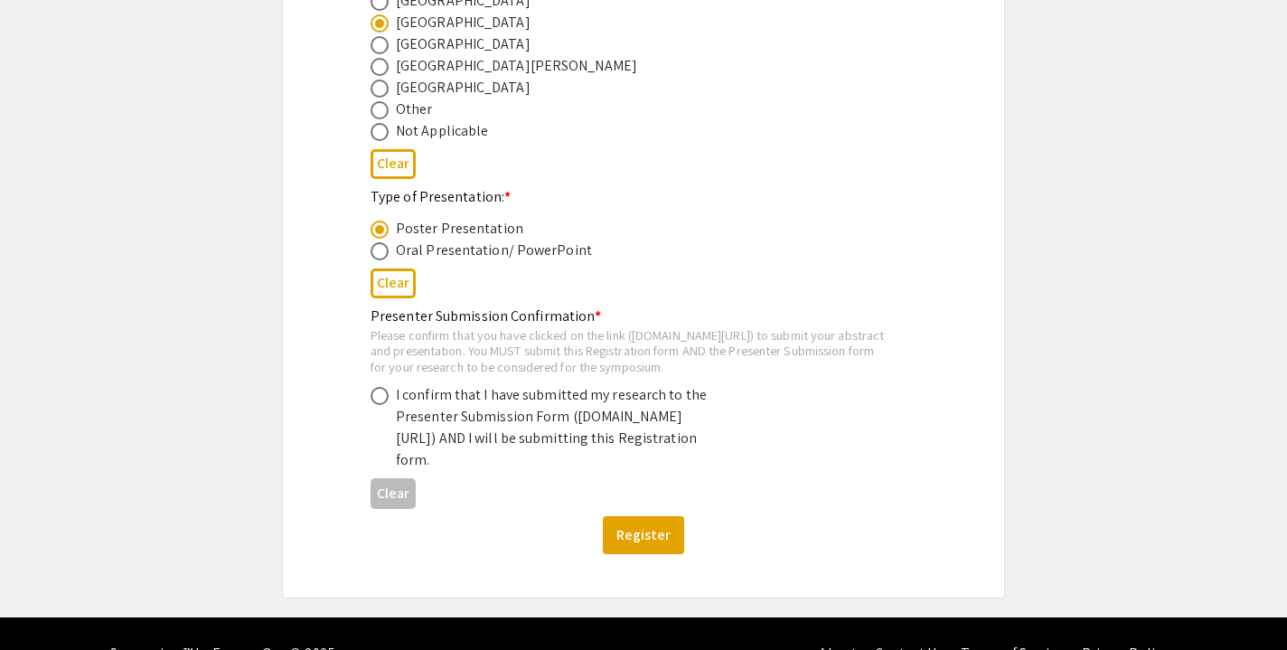
scroll to position [980, 0]
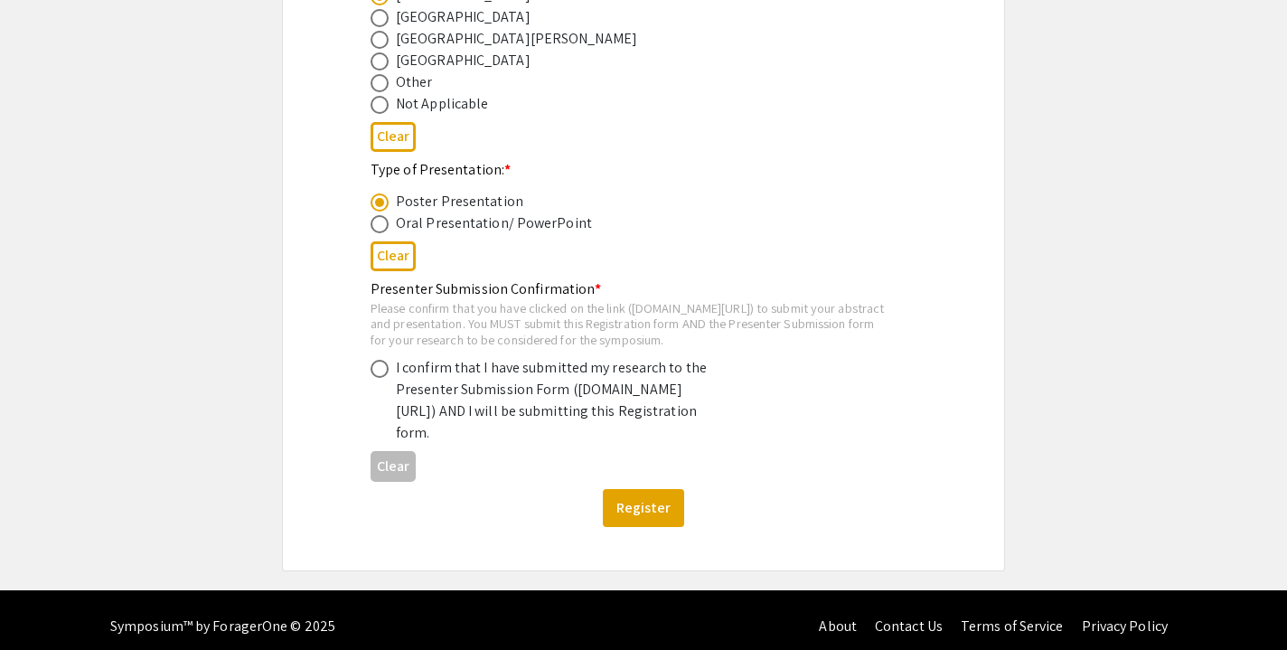
click at [375, 378] on span at bounding box center [380, 369] width 18 height 18
click at [375, 378] on input "radio" at bounding box center [380, 369] width 18 height 18
radio input "true"
click at [636, 527] on button "Register" at bounding box center [643, 508] width 81 height 38
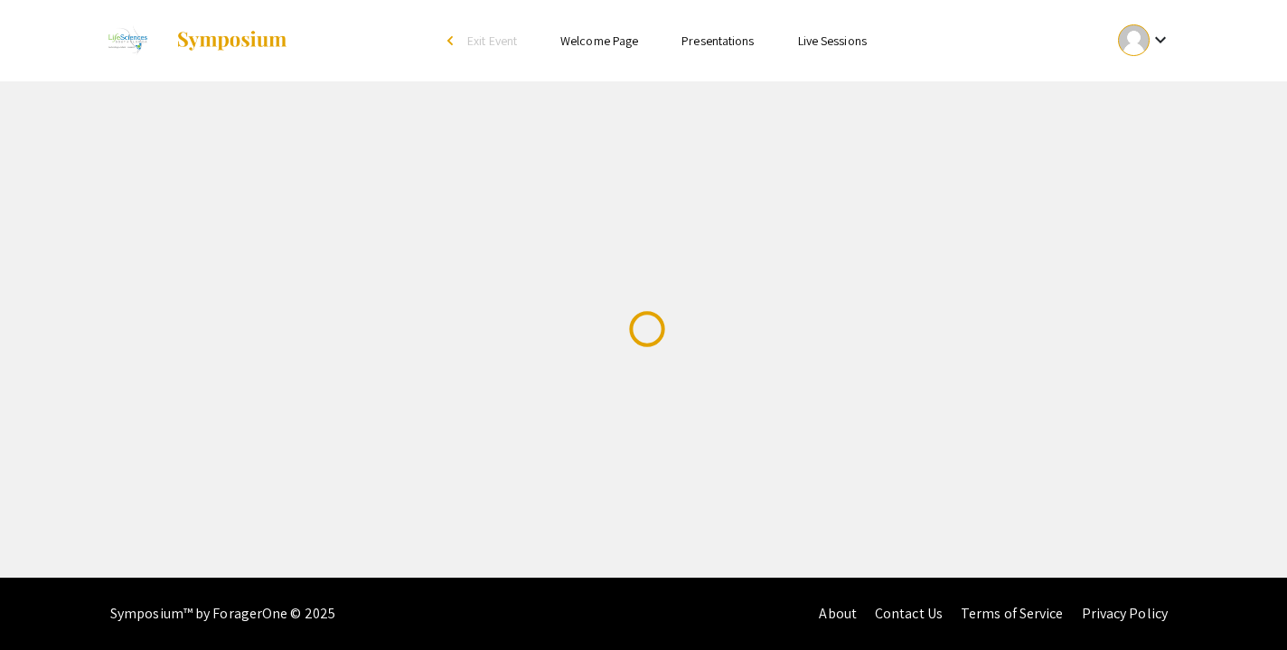
scroll to position [0, 0]
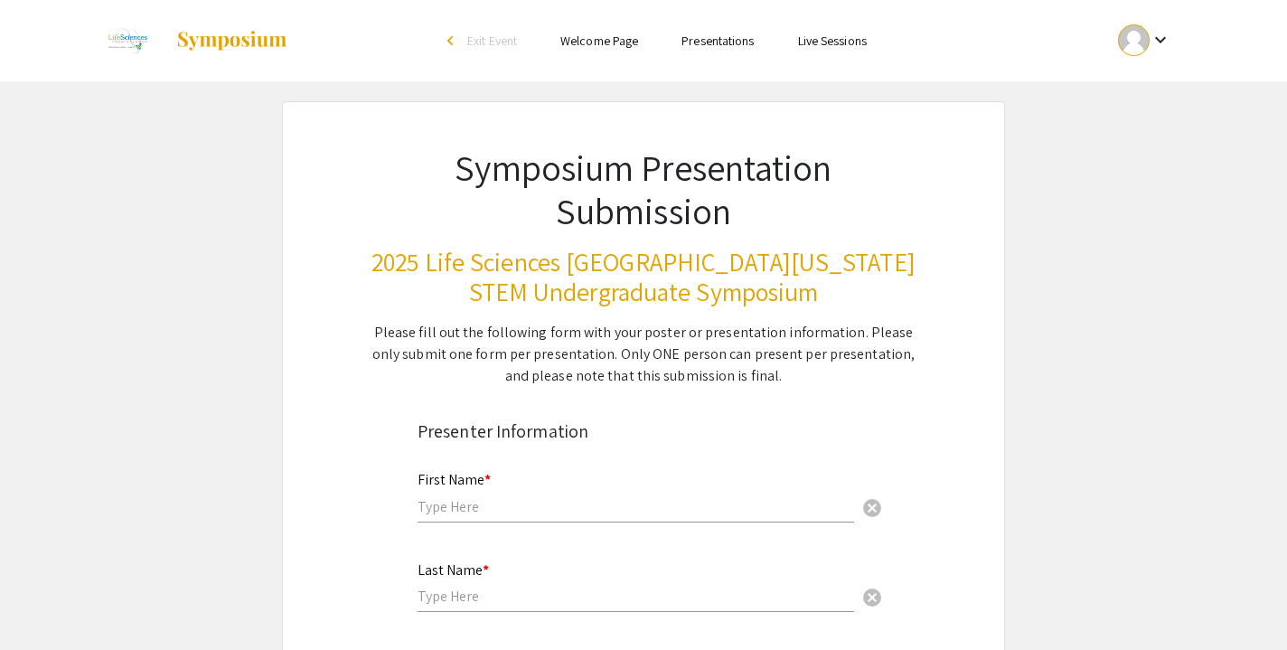
click at [788, 382] on div "Please fill out the following form with your poster or presentation information…" at bounding box center [644, 354] width 546 height 65
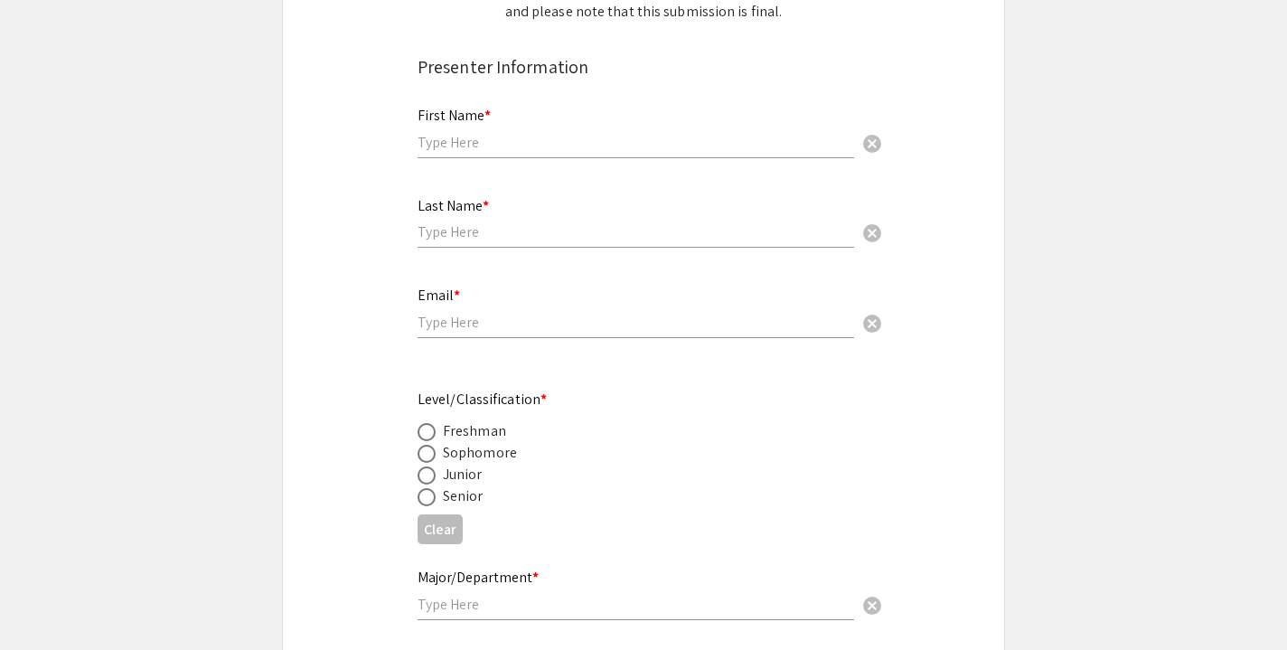
scroll to position [371, 0]
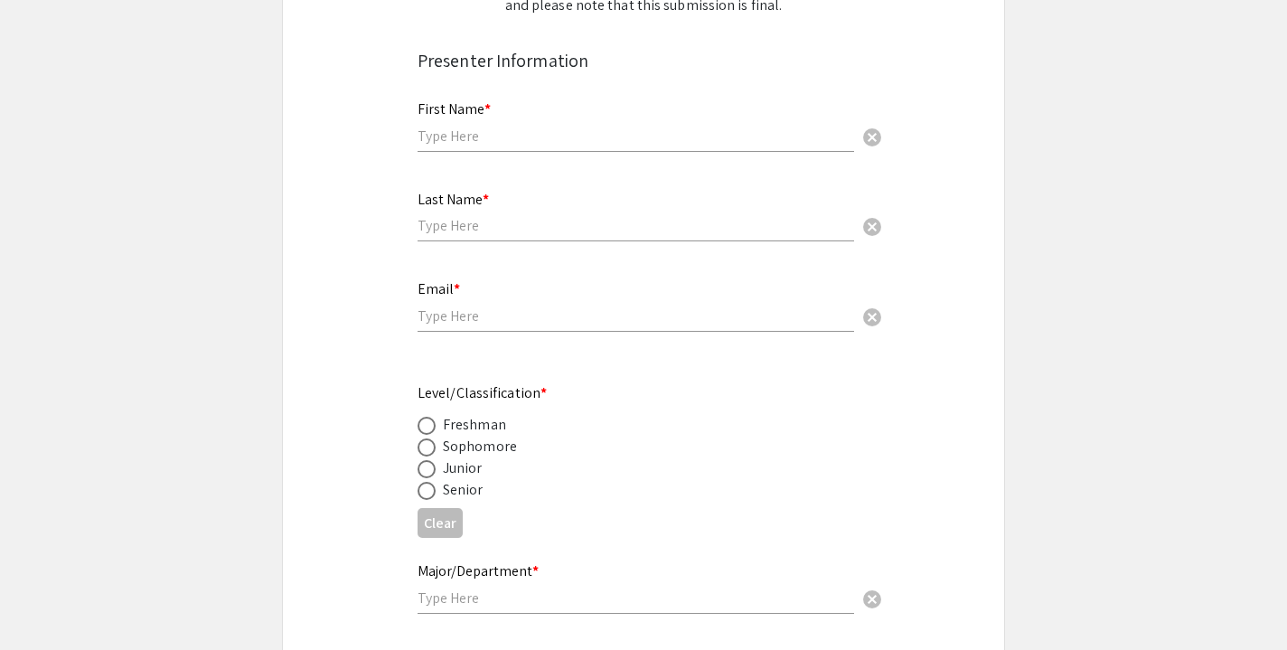
click at [434, 465] on span at bounding box center [427, 469] width 18 height 18
click at [434, 465] on input "radio" at bounding box center [427, 469] width 18 height 18
radio input "true"
click at [494, 589] on input "text" at bounding box center [636, 598] width 437 height 19
type input "Neuroscience"
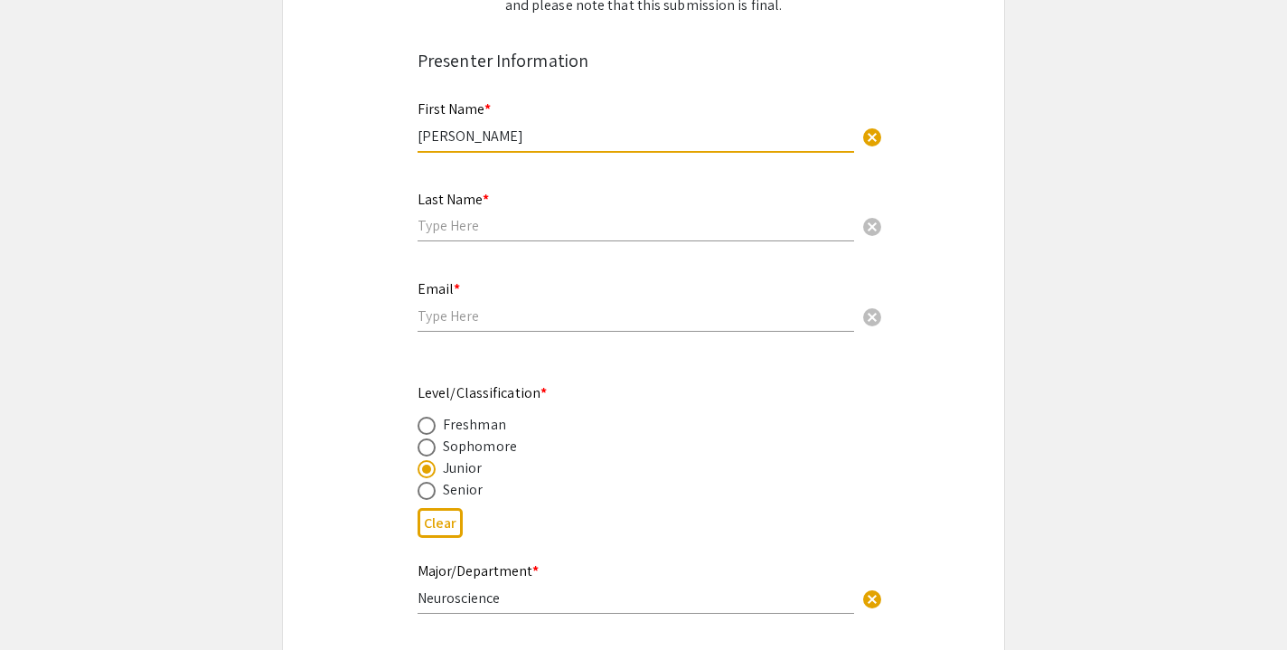
type input "[PERSON_NAME]"
click at [470, 212] on div "Last Name * cancel" at bounding box center [636, 208] width 437 height 69
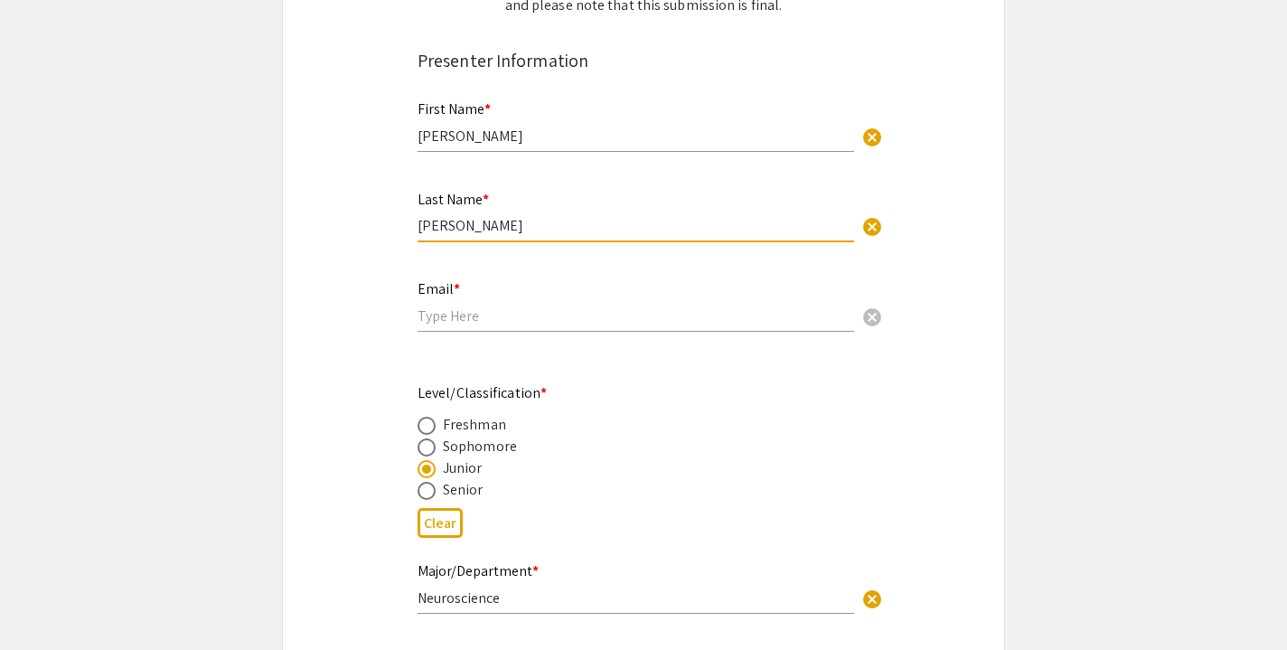
type input "[PERSON_NAME]"
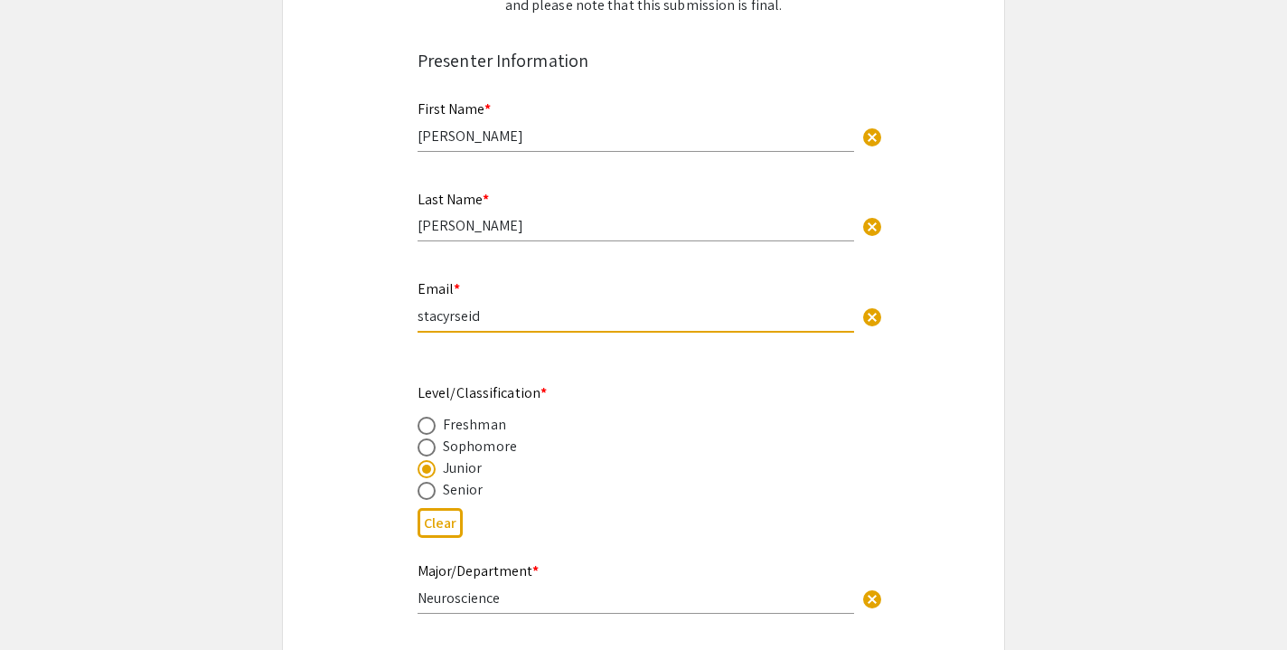
type input "stacyrseide"
type input "[EMAIL_ADDRESS][DOMAIN_NAME]"
click at [782, 371] on app-form-preview-presenter-fields "First Name * [PERSON_NAME] cancel This field is required. Last Name * [PERSON_N…" at bounding box center [644, 542] width 452 height 918
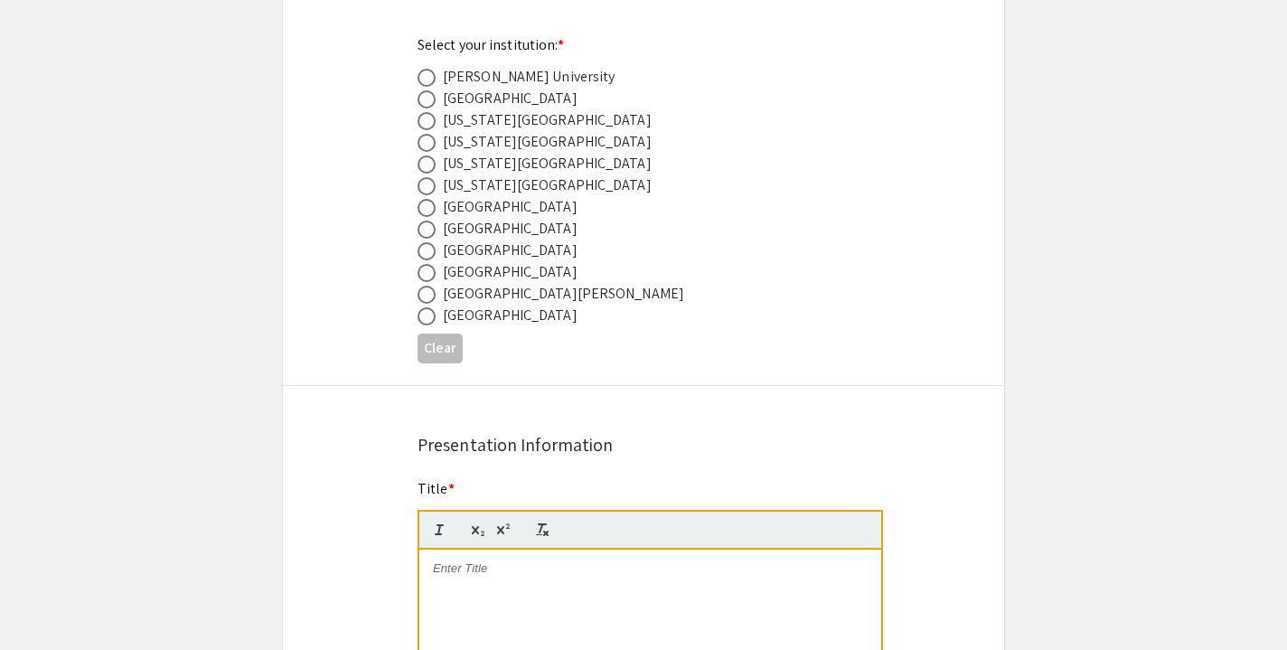
scroll to position [1008, 0]
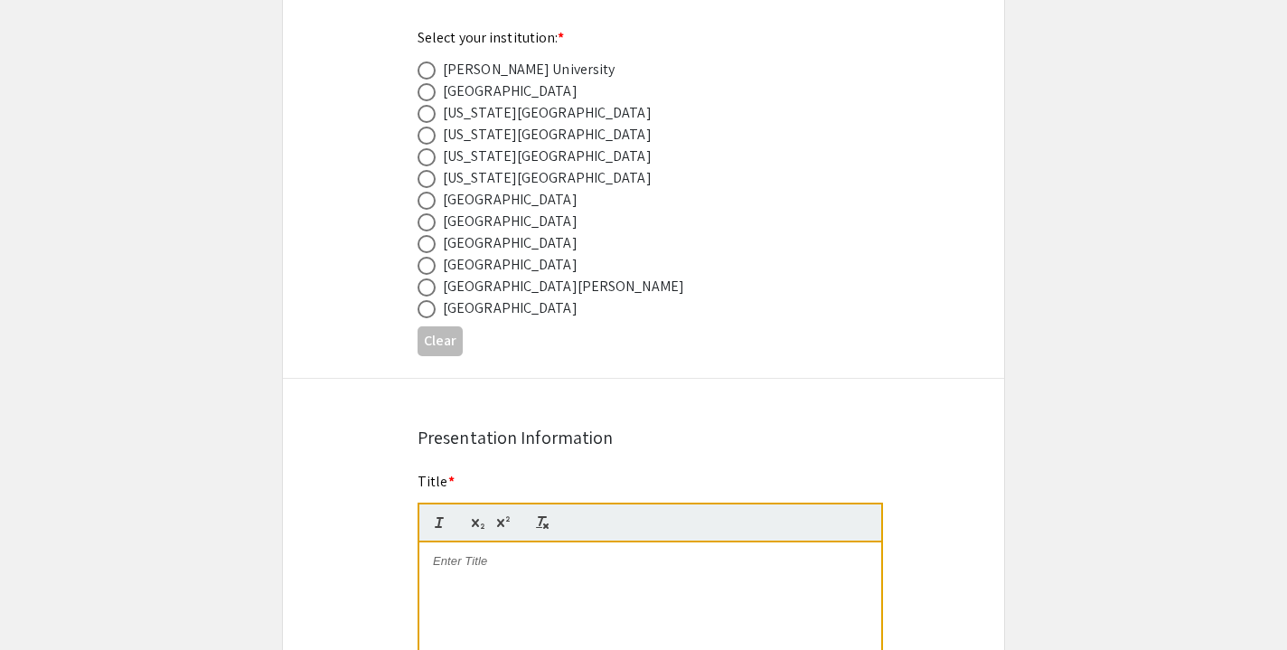
click at [518, 242] on div "[GEOGRAPHIC_DATA]" at bounding box center [510, 243] width 135 height 22
click at [430, 246] on span at bounding box center [427, 244] width 18 height 18
click at [430, 246] on input "radio" at bounding box center [427, 244] width 18 height 18
radio input "true"
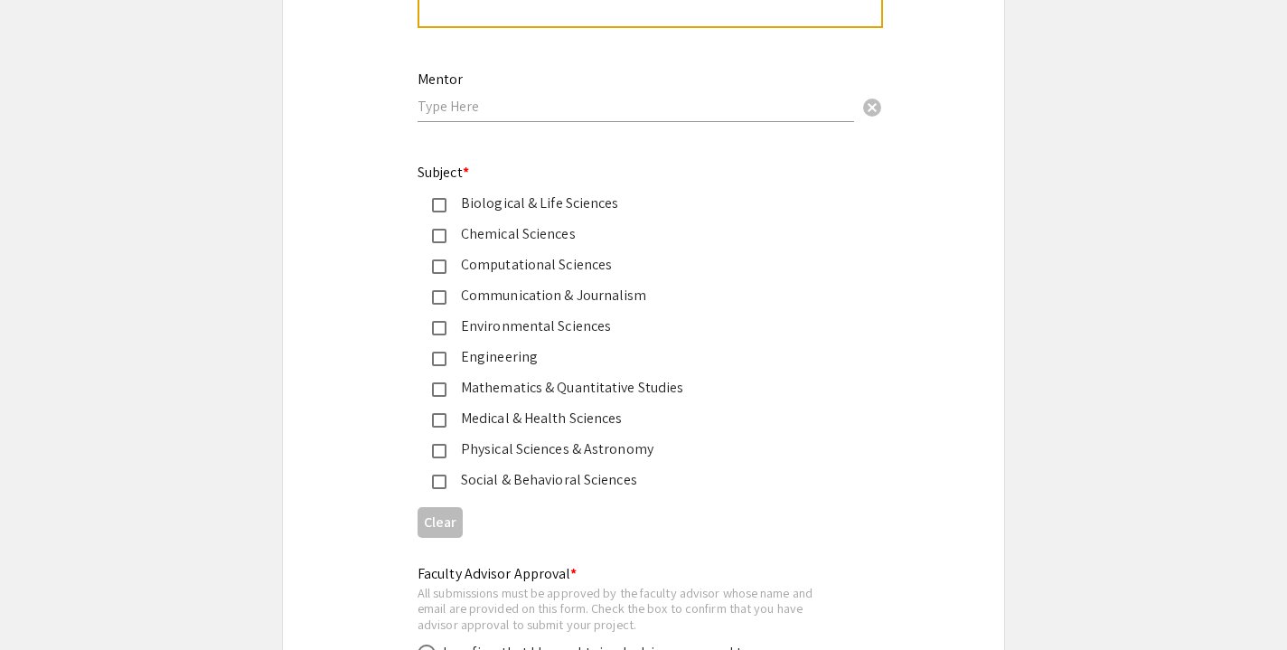
scroll to position [2236, 0]
